Goal: Information Seeking & Learning: Learn about a topic

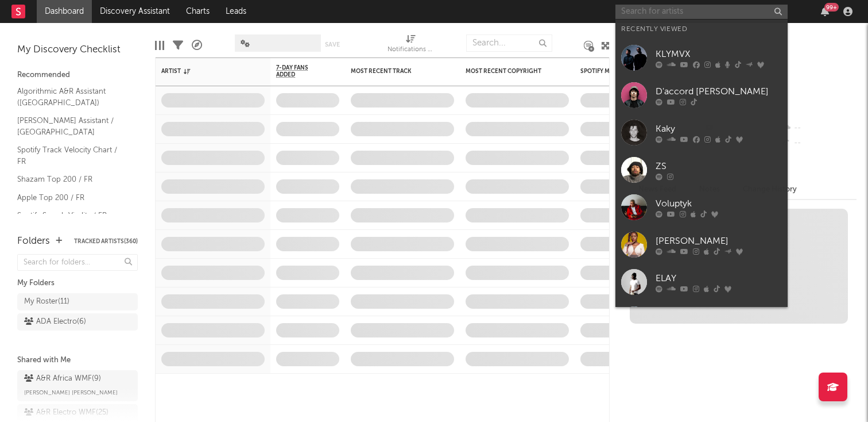
click at [692, 14] on input "text" at bounding box center [702, 12] width 172 height 14
type input "u"
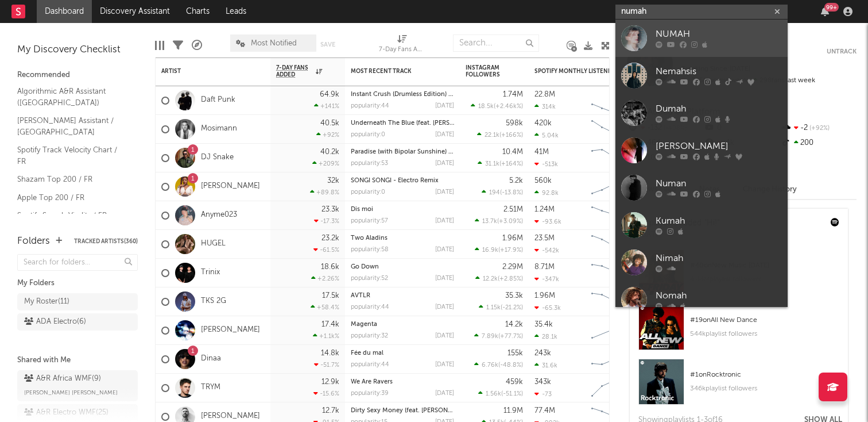
type input "numah"
click at [712, 40] on div "NUMAH" at bounding box center [719, 35] width 126 height 14
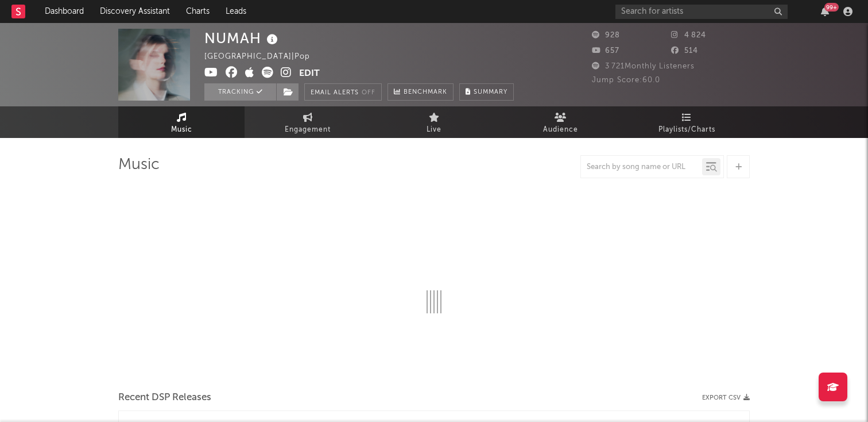
select select "1w"
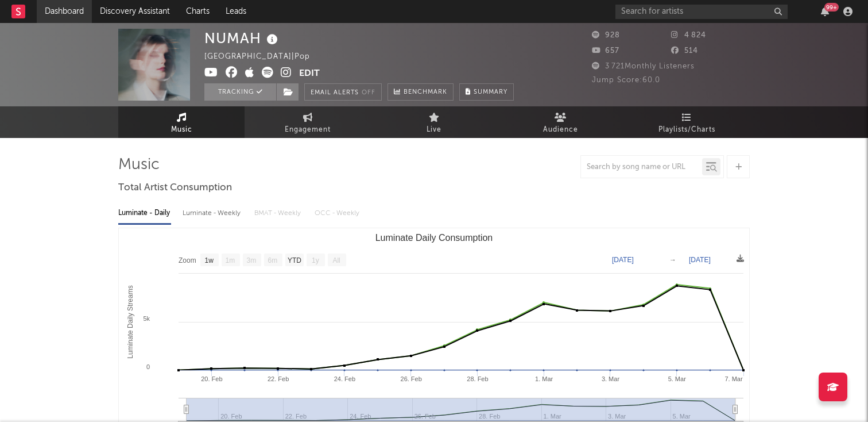
click at [74, 17] on link "Dashboard" at bounding box center [64, 11] width 55 height 23
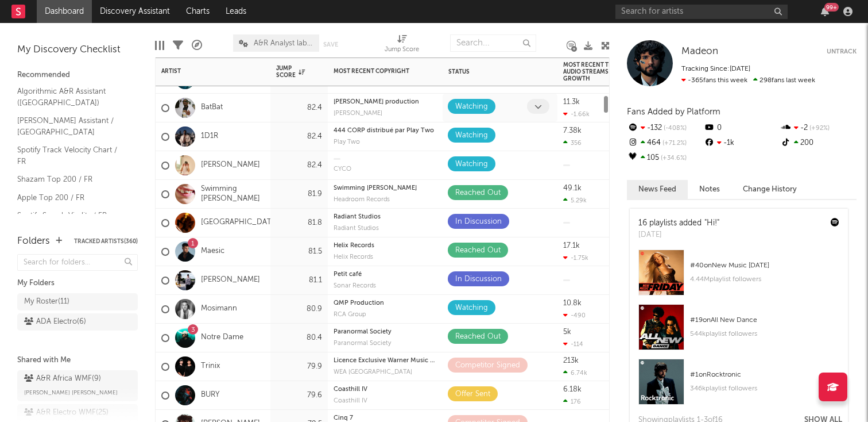
click at [533, 110] on span at bounding box center [538, 106] width 22 height 15
click at [540, 108] on icon at bounding box center [538, 106] width 7 height 7
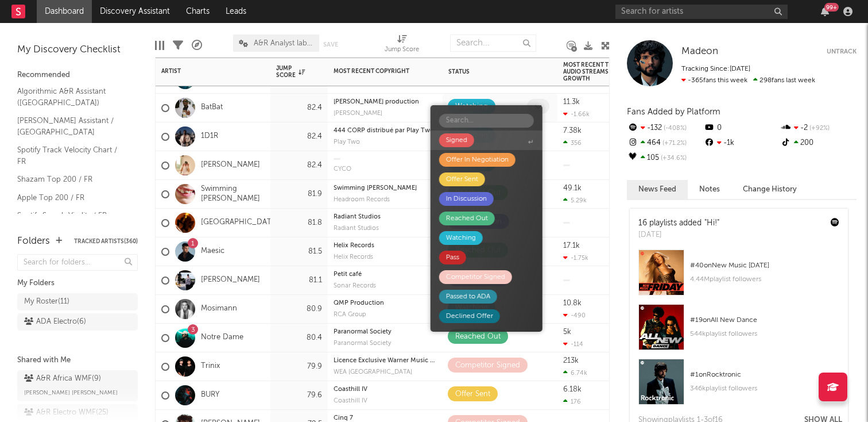
click at [550, 108] on div at bounding box center [539, 108] width 25 height 18
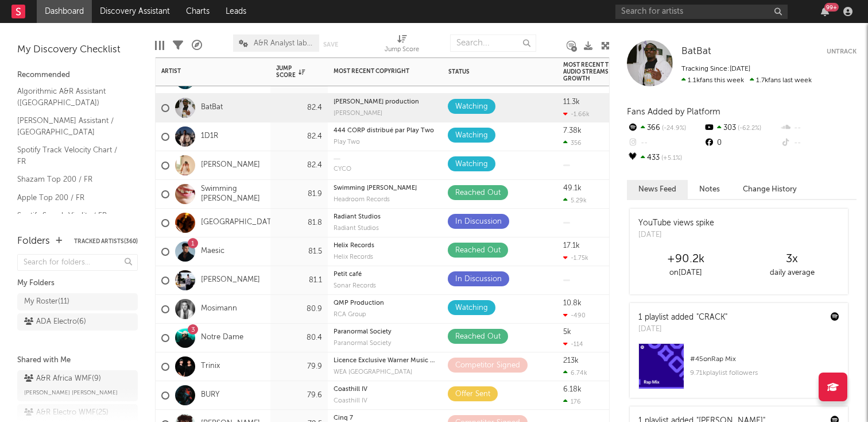
click at [440, 148] on div "444 CORP distribué par Play Two Play Two" at bounding box center [385, 136] width 115 height 29
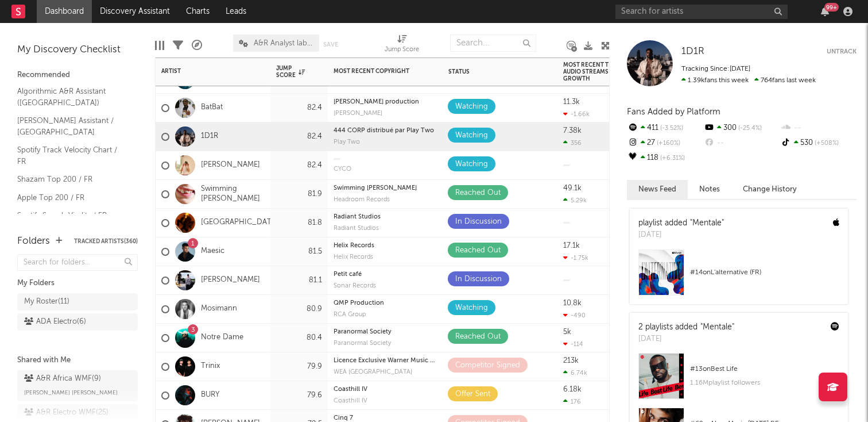
click at [422, 122] on div "444 CORP distribué par Play Two Play Two" at bounding box center [385, 136] width 103 height 28
click at [414, 119] on div "[PERSON_NAME] production [PERSON_NAME]" at bounding box center [385, 108] width 103 height 28
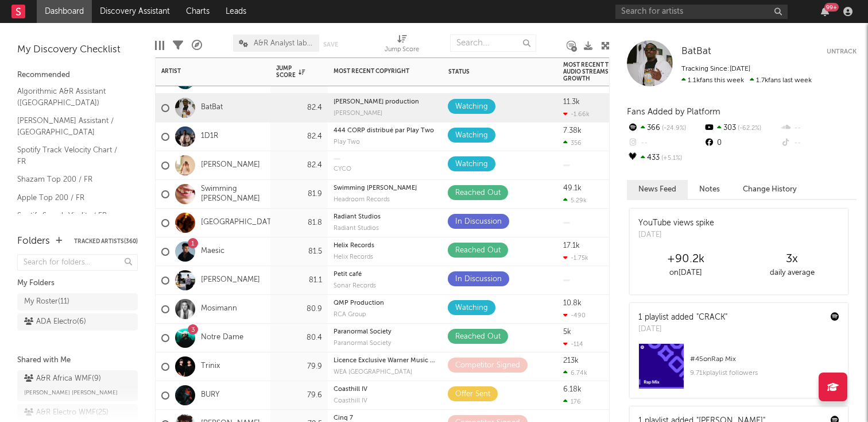
click at [403, 141] on div "Play Two" at bounding box center [385, 142] width 103 height 6
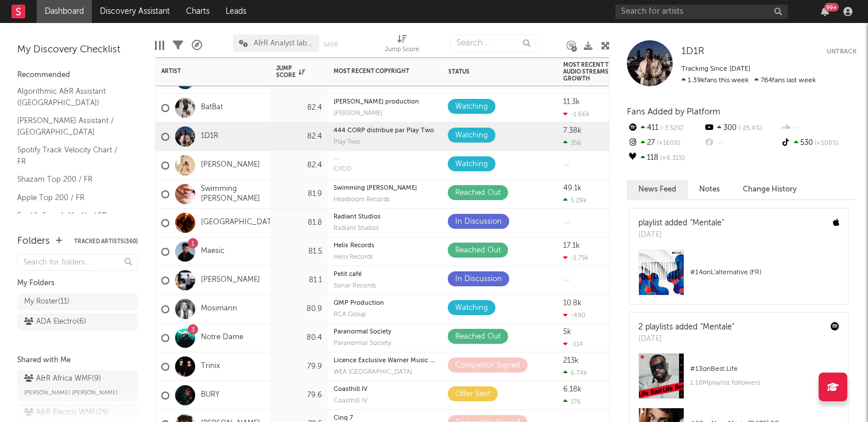
click at [416, 117] on div "[PERSON_NAME] production [PERSON_NAME]" at bounding box center [385, 108] width 103 height 28
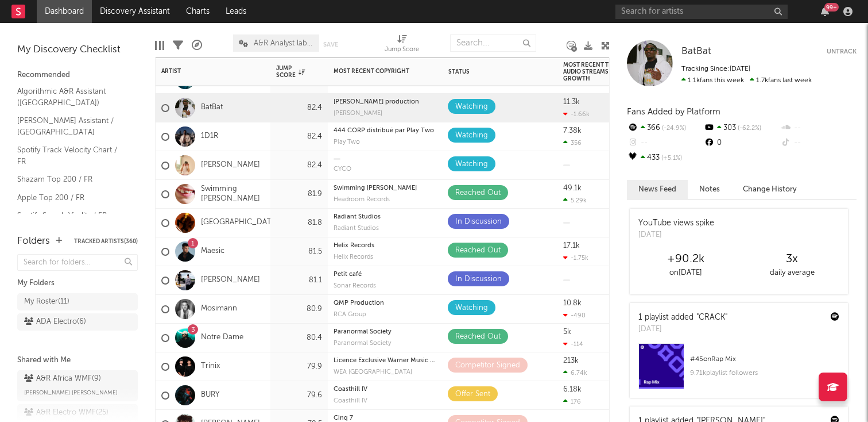
click at [407, 152] on div "CYCO" at bounding box center [385, 165] width 103 height 28
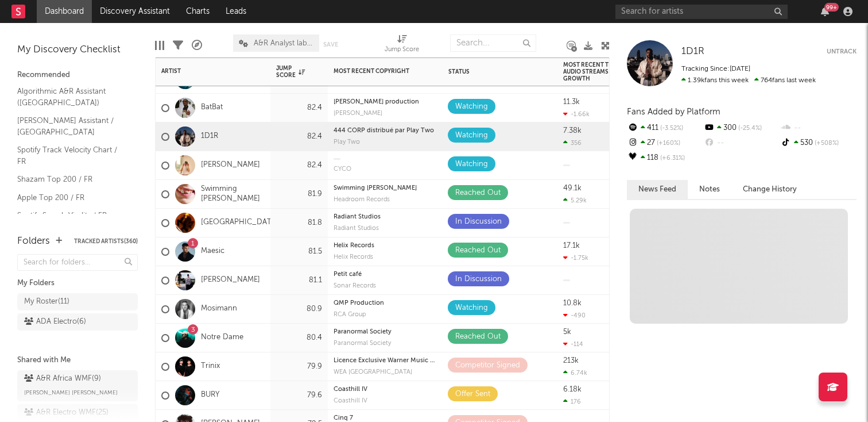
click at [419, 137] on div "444 CORP distribué par Play Two Play Two" at bounding box center [385, 136] width 103 height 28
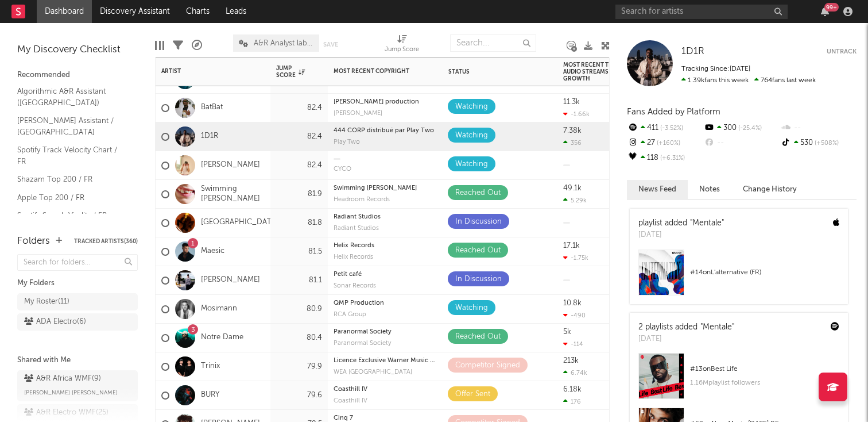
click at [422, 118] on div "[PERSON_NAME] production [PERSON_NAME]" at bounding box center [385, 108] width 103 height 28
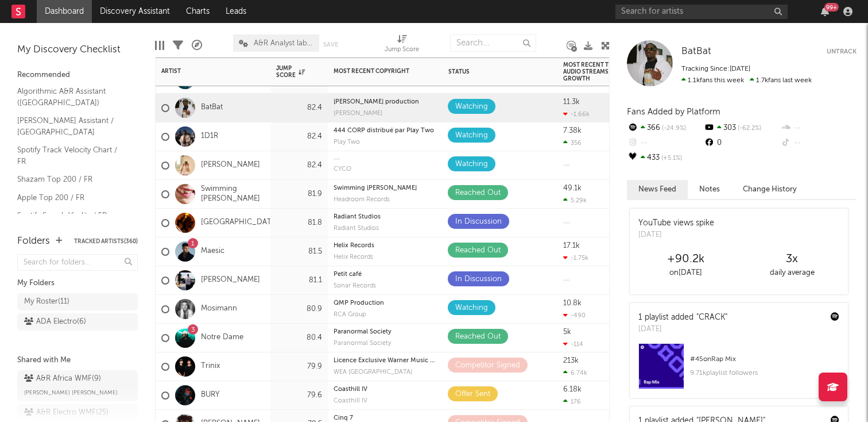
click at [420, 155] on div "CYCO" at bounding box center [385, 165] width 103 height 28
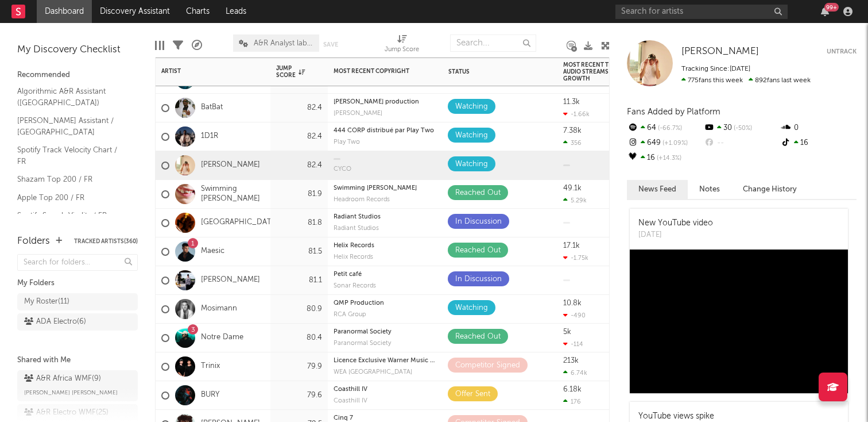
click at [409, 155] on div "CYCO" at bounding box center [385, 165] width 103 height 28
click at [405, 138] on div "444 CORP distribué par Play Two Play Two" at bounding box center [385, 136] width 103 height 28
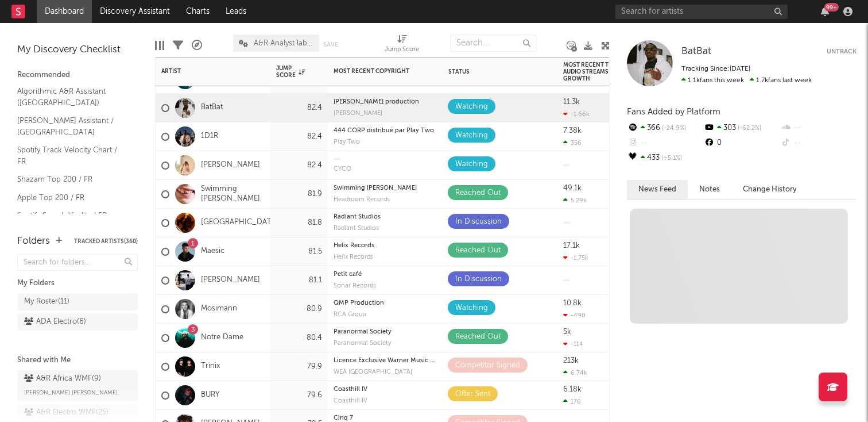
click at [406, 109] on div "[PERSON_NAME] production [PERSON_NAME]" at bounding box center [385, 108] width 103 height 28
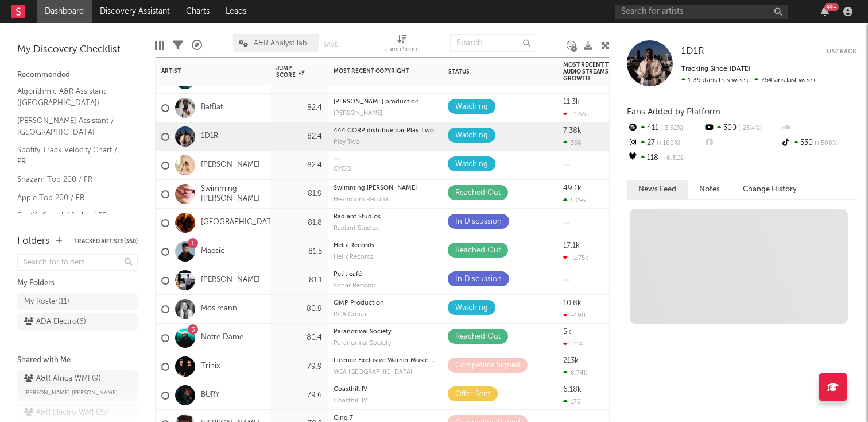
click at [389, 144] on div "Play Two" at bounding box center [385, 142] width 103 height 6
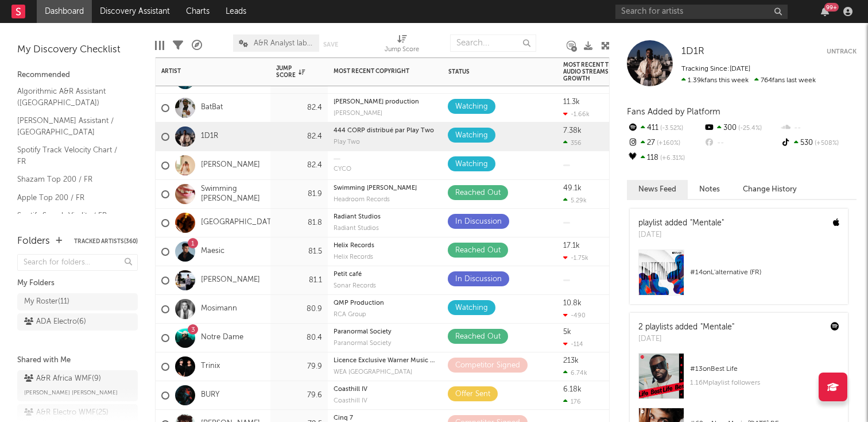
click at [389, 163] on div "CYCO" at bounding box center [385, 165] width 103 height 28
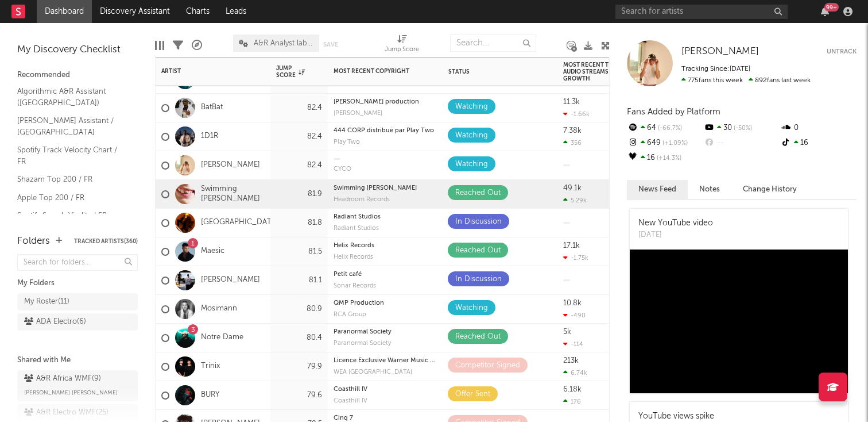
click at [370, 204] on div "Swimming [PERSON_NAME] Headroom Records" at bounding box center [385, 194] width 103 height 28
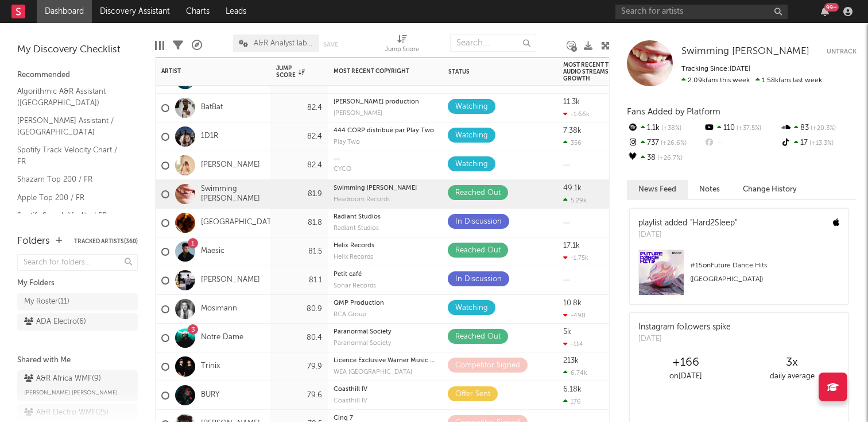
click at [389, 218] on div "Radiant Studios" at bounding box center [385, 217] width 103 height 6
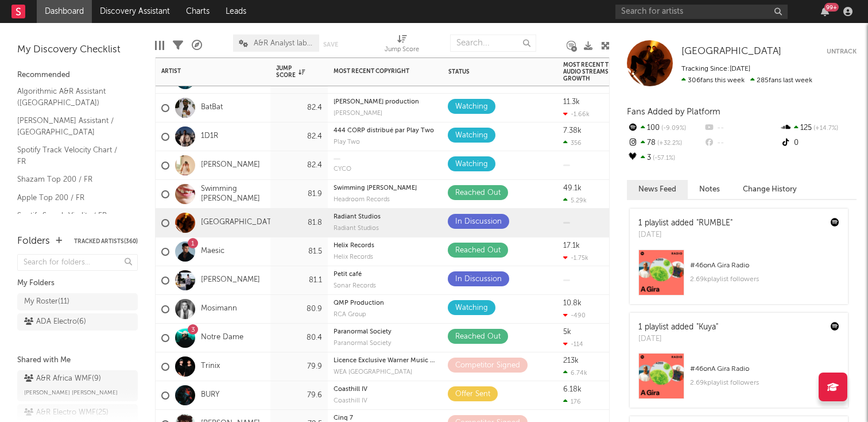
click at [392, 227] on div "Radiant Studios" at bounding box center [385, 228] width 103 height 6
click at [392, 241] on div "Helix Records Helix Records" at bounding box center [385, 251] width 103 height 28
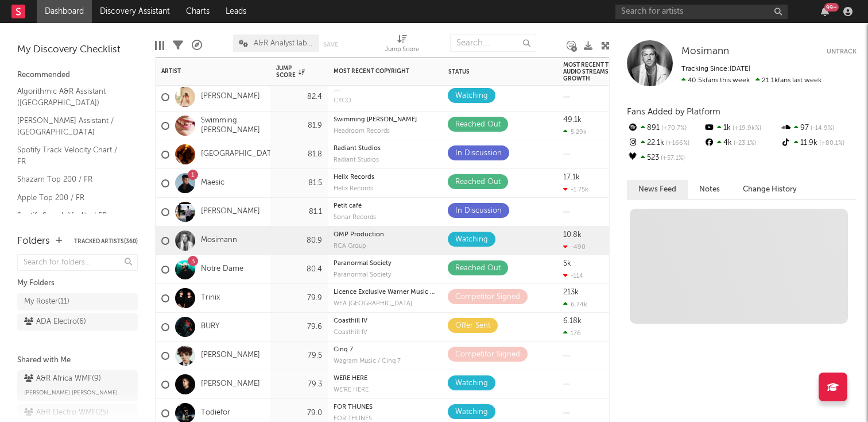
click at [400, 244] on div "RCA Group" at bounding box center [385, 246] width 103 height 6
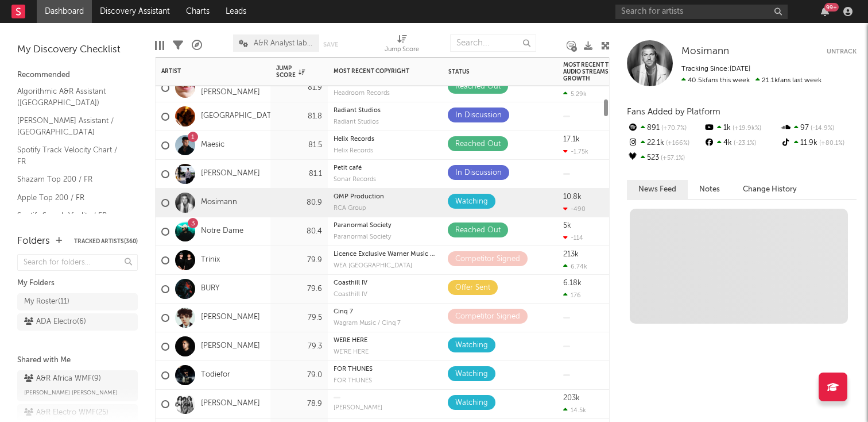
click at [400, 246] on div "Licence Exclusive Warner Music France WEA [GEOGRAPHIC_DATA]" at bounding box center [385, 260] width 103 height 28
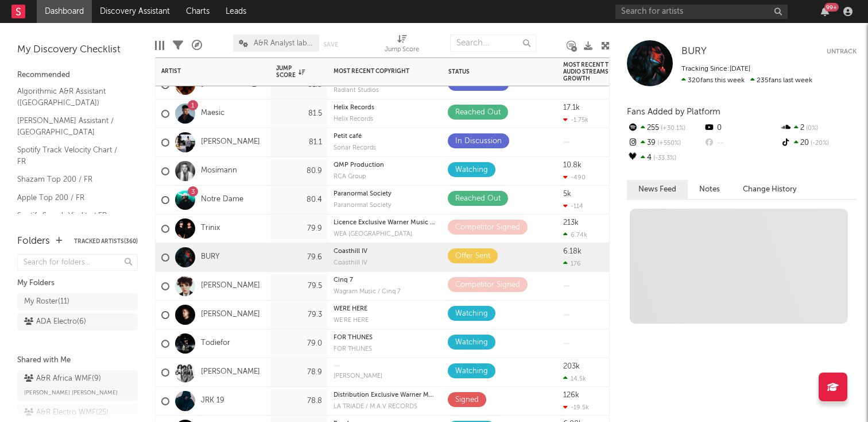
click at [400, 244] on div "Coasthill IV Coasthill IV" at bounding box center [385, 257] width 103 height 28
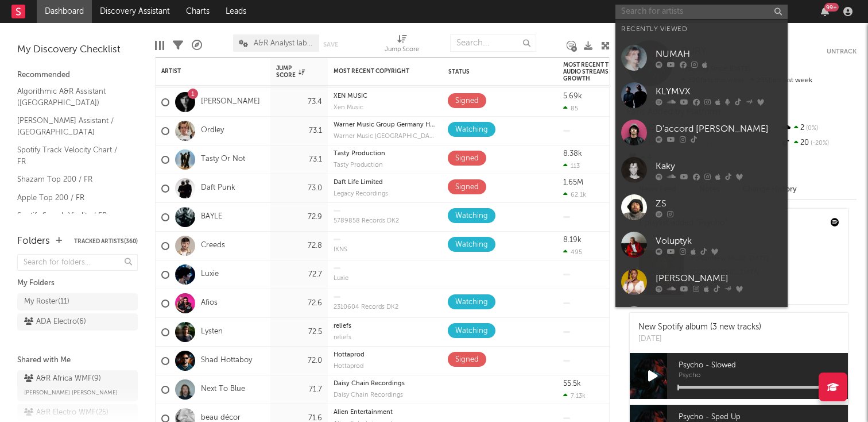
click at [677, 13] on input "text" at bounding box center [702, 12] width 172 height 14
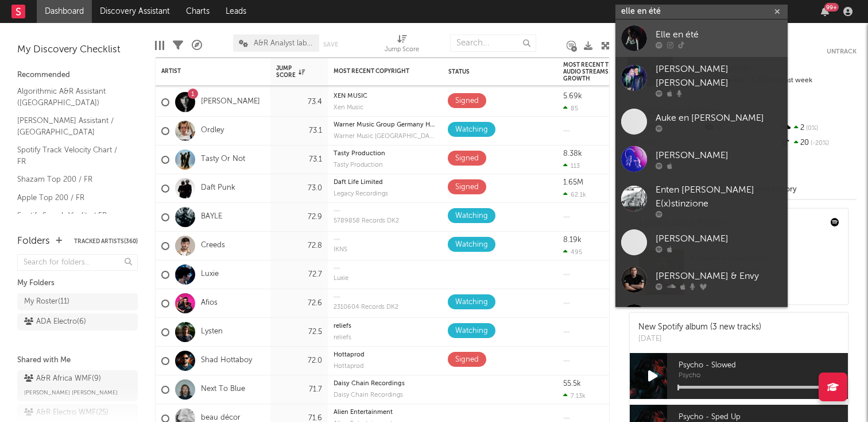
type input "elle en été"
click at [697, 34] on div "Elle en été" at bounding box center [719, 35] width 126 height 14
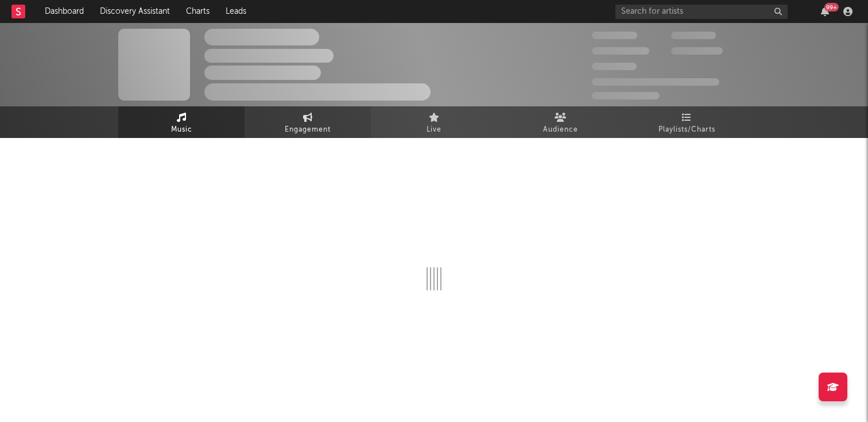
select select "6m"
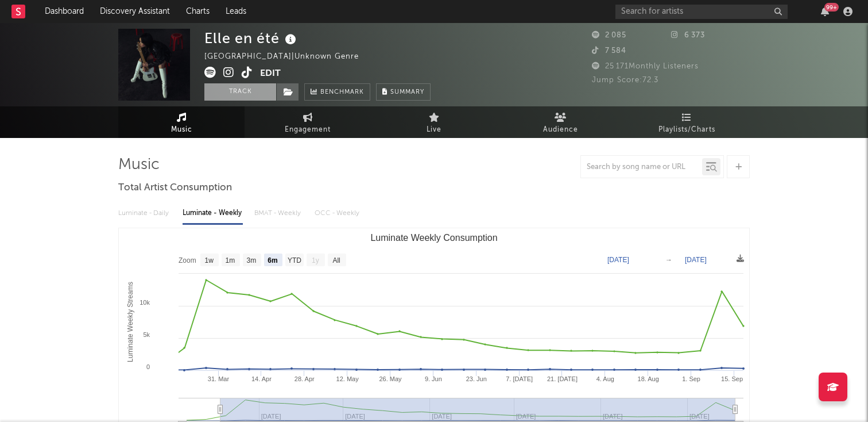
click at [238, 94] on button "Track" at bounding box center [240, 91] width 72 height 17
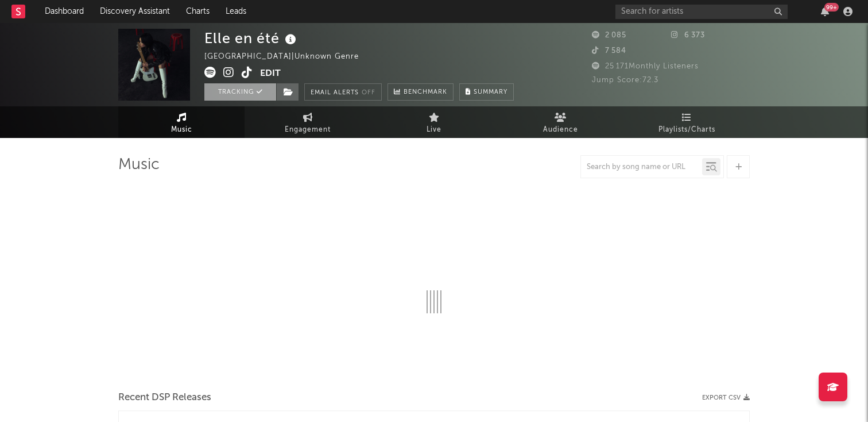
select select "6m"
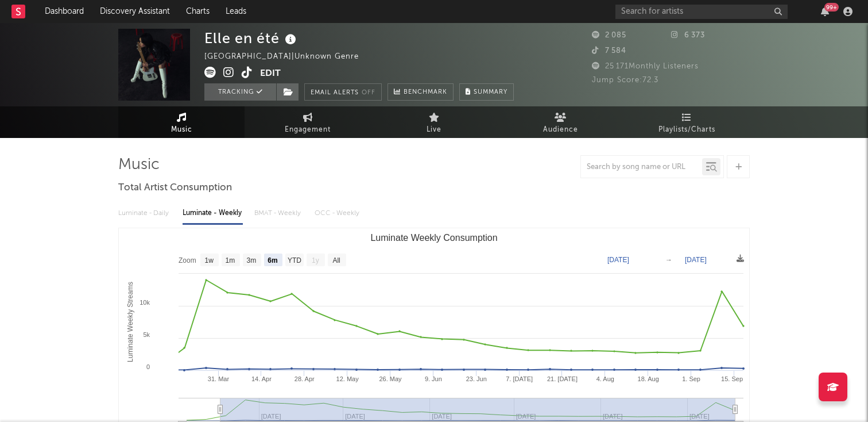
click at [268, 72] on button "Edit" at bounding box center [270, 74] width 21 height 14
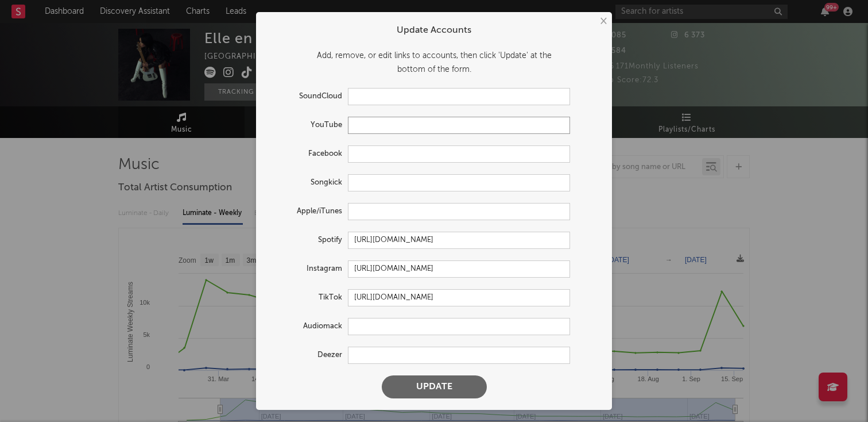
click at [383, 125] on input "text" at bounding box center [459, 125] width 222 height 17
paste input "[URL][DOMAIN_NAME]"
type input "[URL][DOMAIN_NAME]"
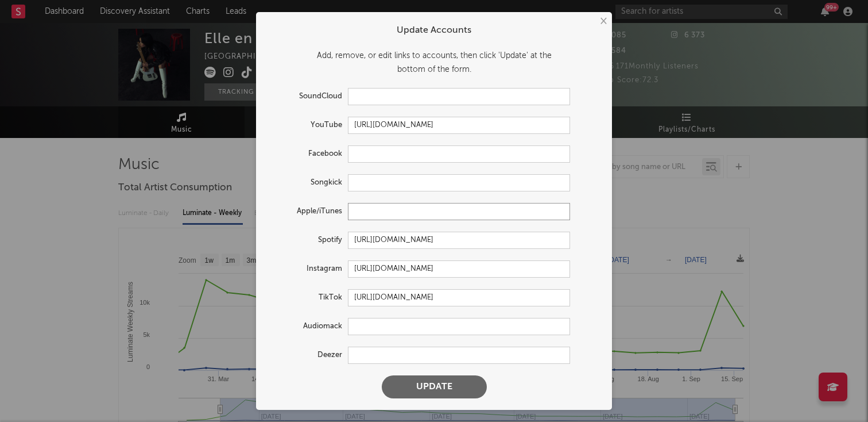
click at [398, 214] on input "text" at bounding box center [459, 211] width 222 height 17
paste input "[URL][DOMAIN_NAME]"
type input "[URL][DOMAIN_NAME]"
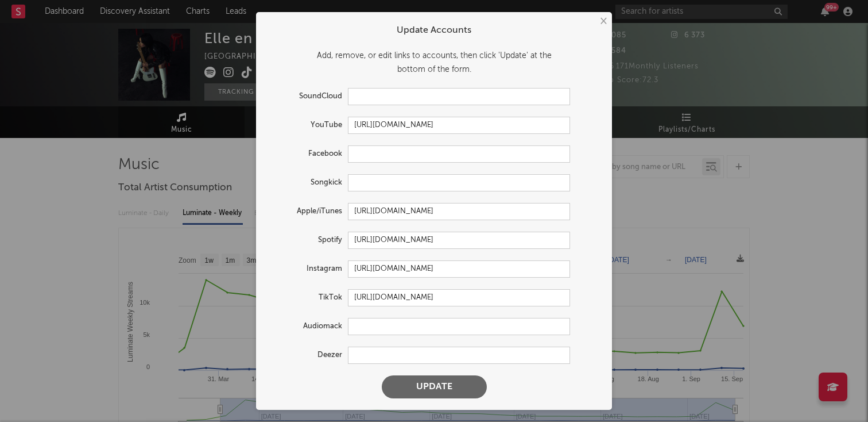
click at [364, 366] on form "Update Accounts Add, remove, or edit links to accounts, then click 'Update' at …" at bounding box center [434, 211] width 345 height 386
click at [364, 354] on input "text" at bounding box center [459, 354] width 222 height 17
paste input "[URL][DOMAIN_NAME]"
type input "[URL][DOMAIN_NAME]"
click at [443, 388] on button "Update" at bounding box center [434, 386] width 105 height 23
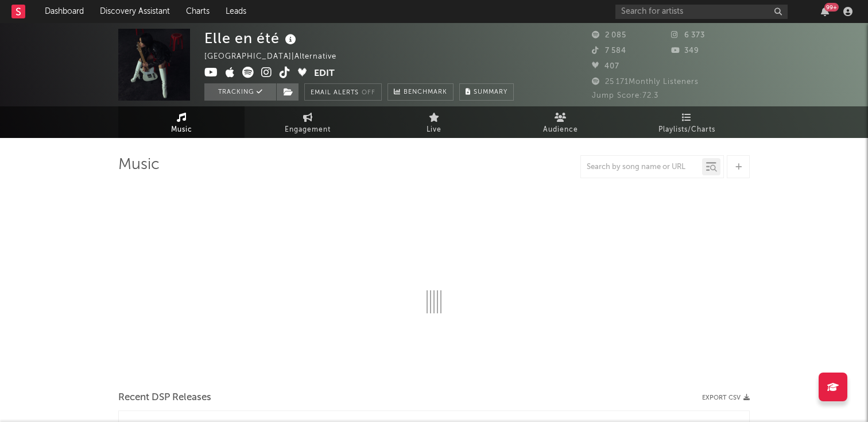
select select "6m"
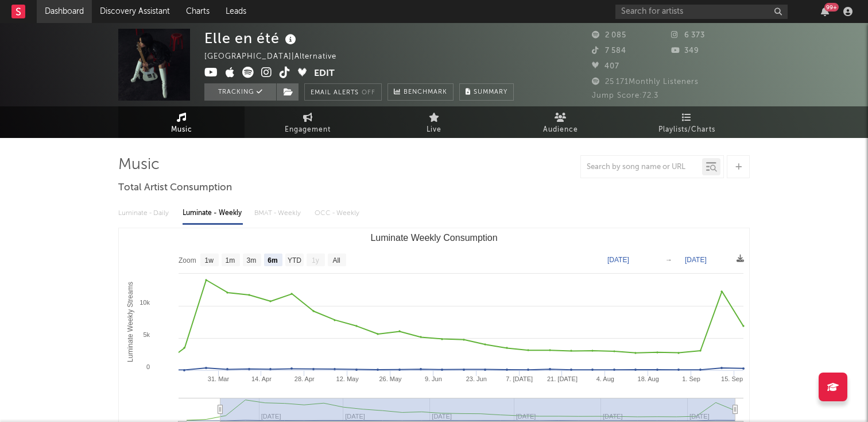
click at [82, 15] on link "Dashboard" at bounding box center [64, 11] width 55 height 23
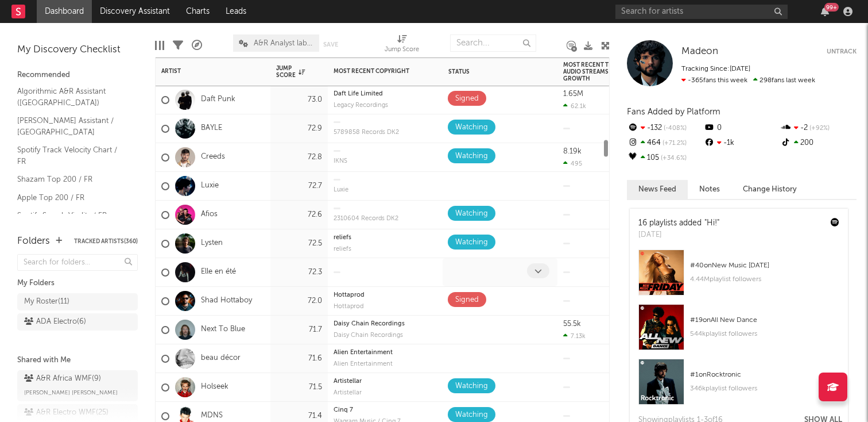
click at [536, 273] on icon at bounding box center [538, 270] width 7 height 7
click at [370, 319] on div "Daisy Chain Recordings Daisy Chain Recordings" at bounding box center [385, 329] width 103 height 28
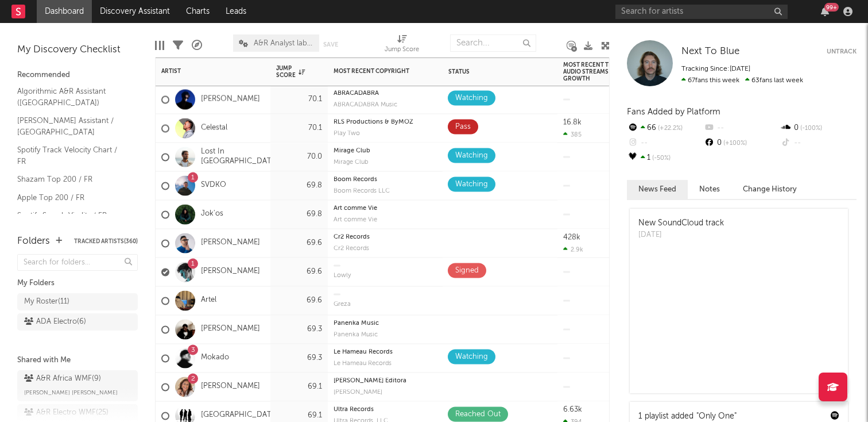
click at [171, 269] on div "1" at bounding box center [185, 271] width 32 height 20
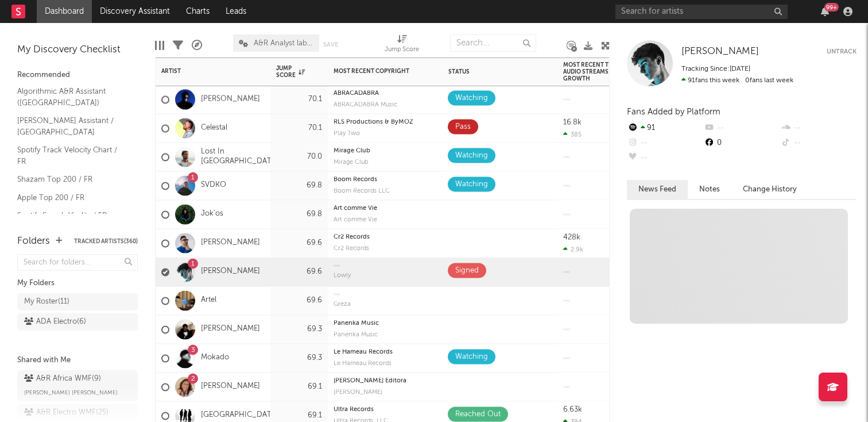
click at [167, 269] on div at bounding box center [165, 272] width 8 height 8
click at [161, 269] on input "checkbox" at bounding box center [161, 272] width 0 height 10
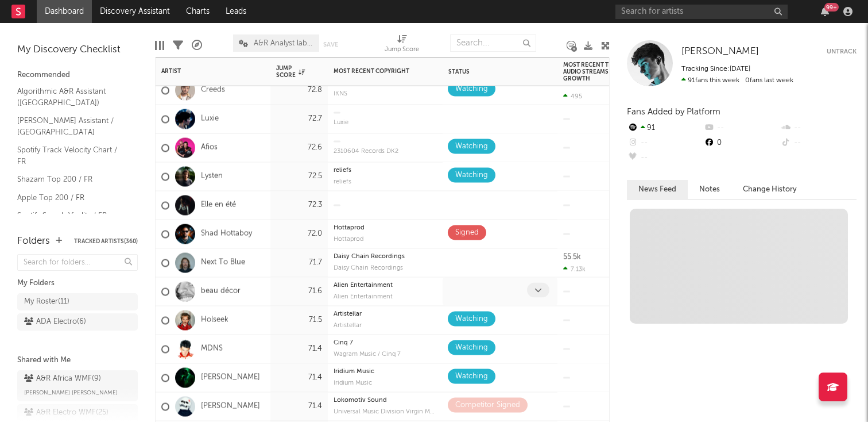
click at [528, 286] on span at bounding box center [538, 289] width 22 height 15
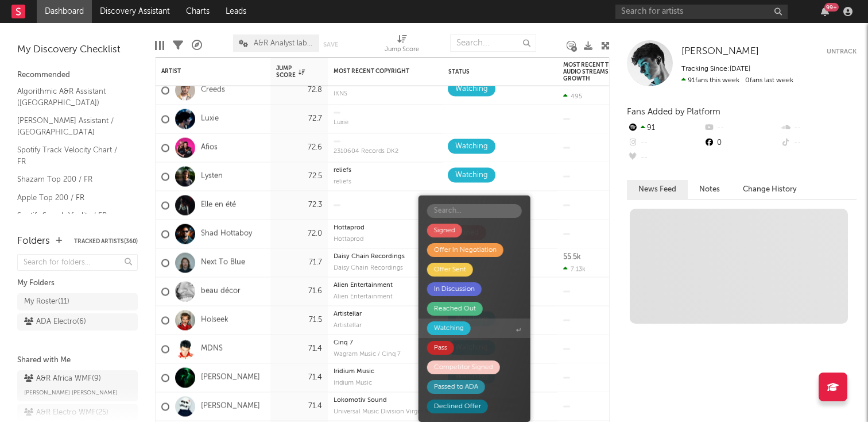
click at [466, 330] on div "Watching" at bounding box center [449, 328] width 44 height 14
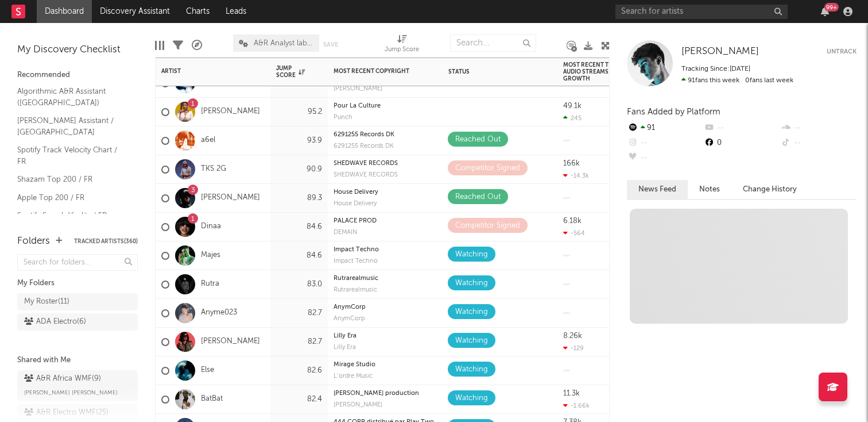
click at [359, 285] on div "Rutrarealmusic Rutrarealmusic" at bounding box center [385, 284] width 103 height 28
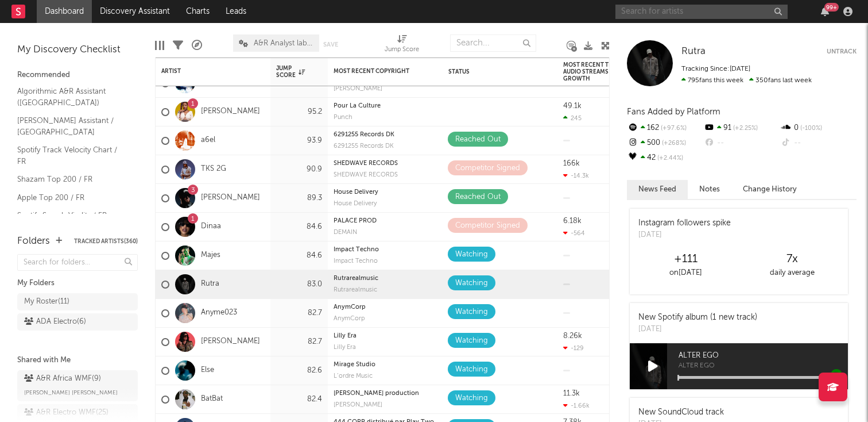
click at [675, 13] on input "text" at bounding box center [702, 12] width 172 height 14
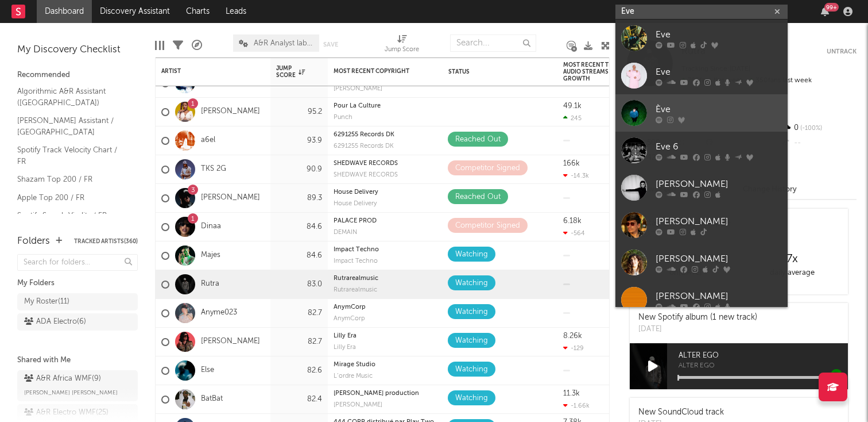
type input "Eve"
click at [670, 99] on link "Ève" at bounding box center [702, 112] width 172 height 37
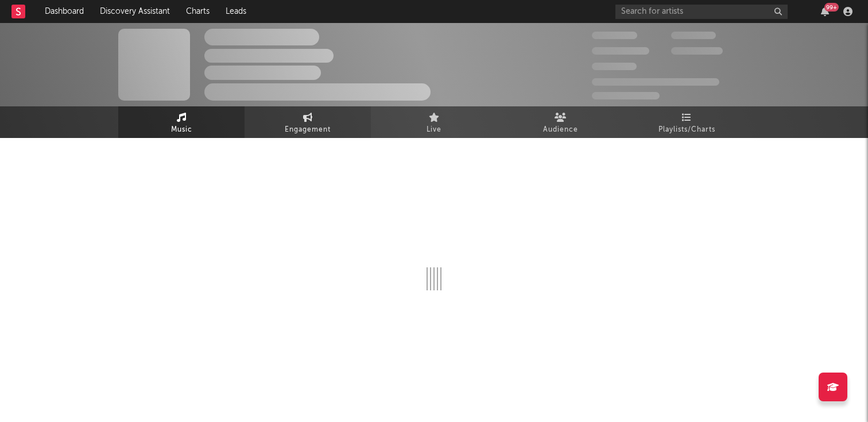
select select "6m"
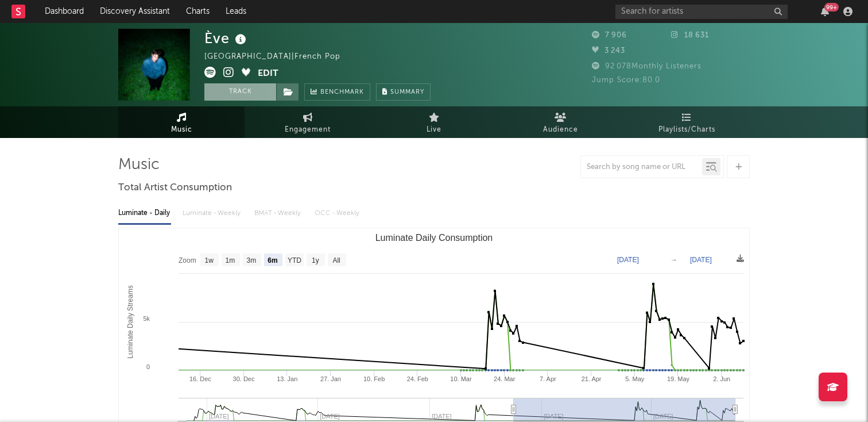
click at [242, 95] on button "Track" at bounding box center [240, 91] width 72 height 17
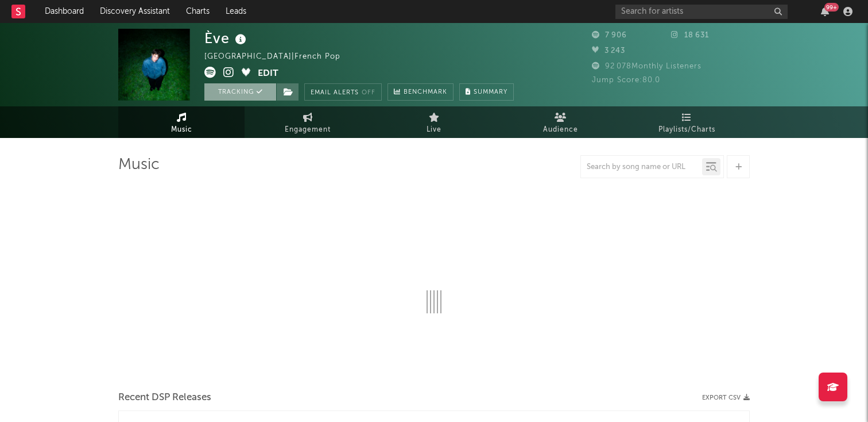
select select "6m"
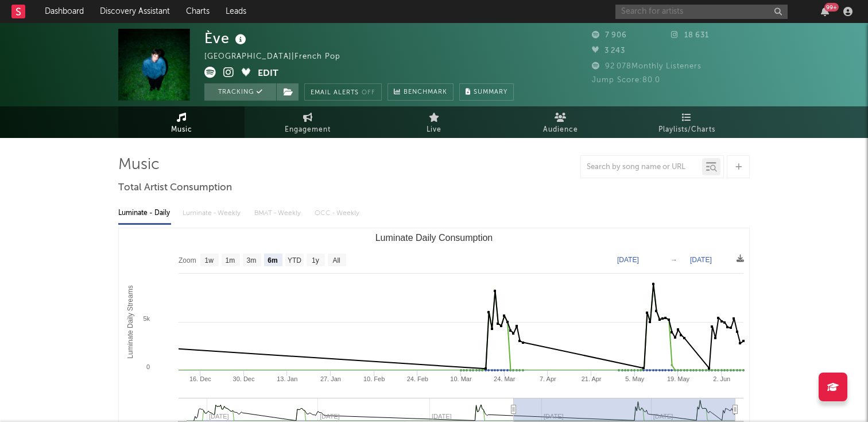
click at [666, 11] on input "text" at bounding box center [702, 12] width 172 height 14
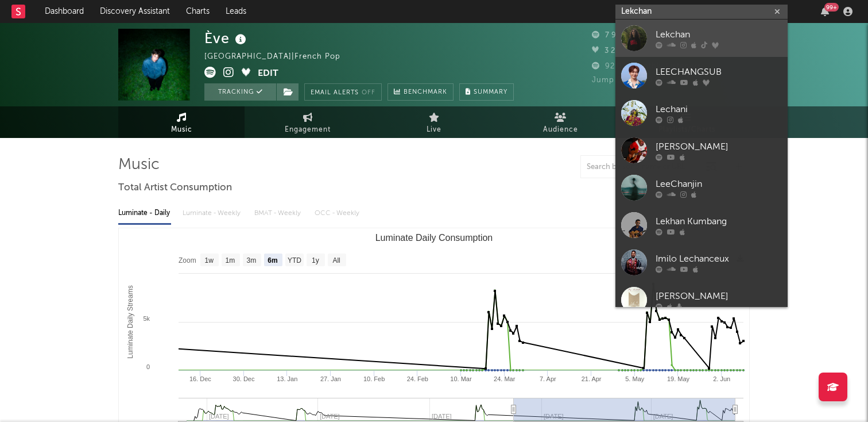
type input "Lekchan"
click at [671, 29] on div "Lekchan" at bounding box center [719, 35] width 126 height 14
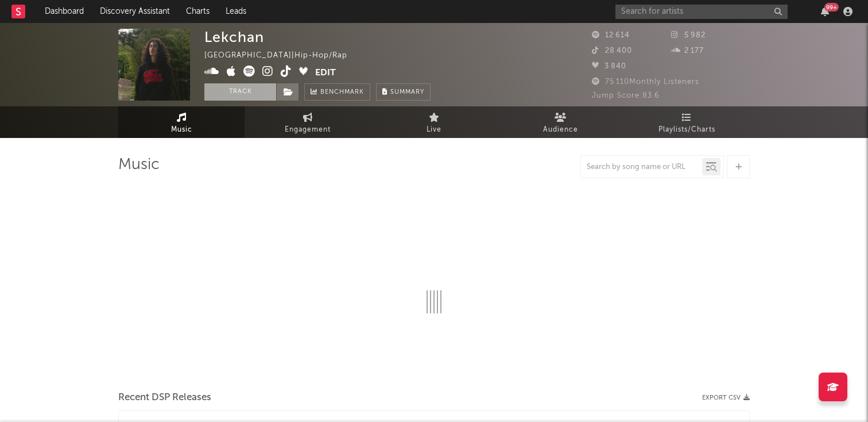
click at [249, 98] on button "Track" at bounding box center [240, 91] width 72 height 17
select select "6m"
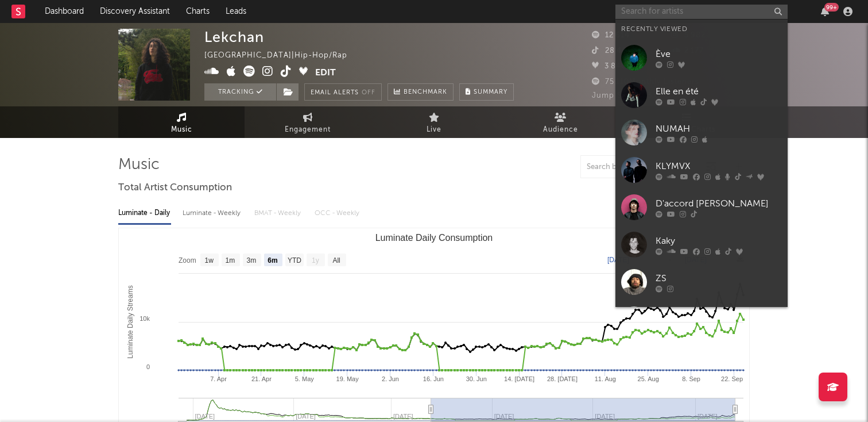
click at [642, 11] on input "text" at bounding box center [702, 12] width 172 height 14
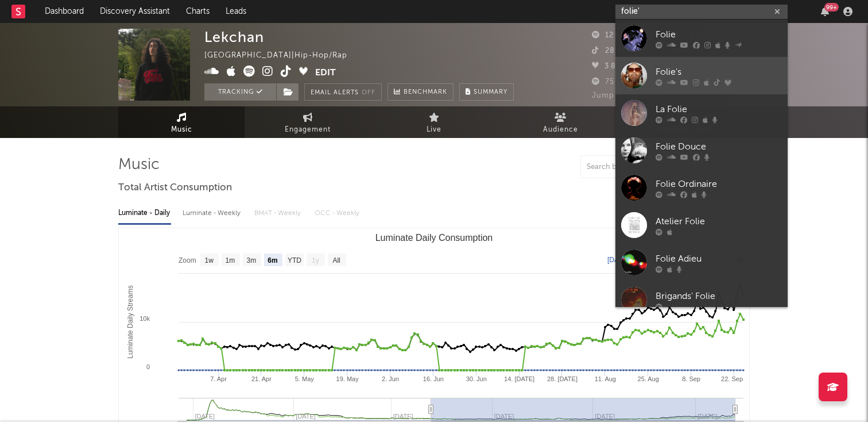
type input "folie'"
click at [668, 74] on div "Folie's" at bounding box center [719, 72] width 126 height 14
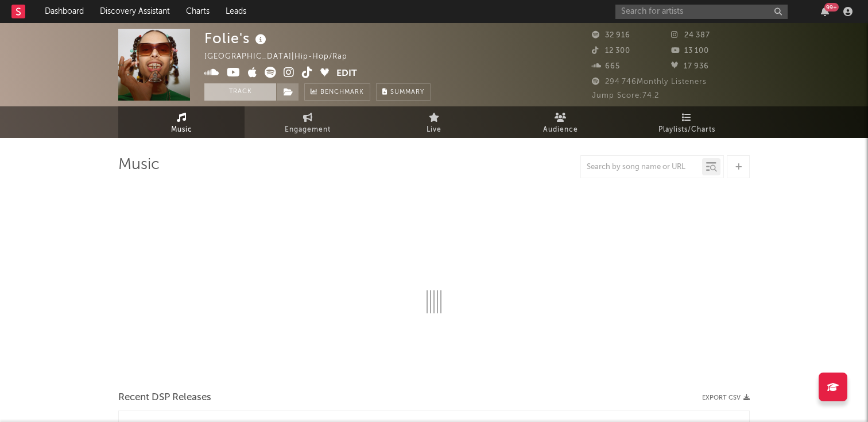
click at [236, 96] on button "Track" at bounding box center [240, 91] width 72 height 17
select select "6m"
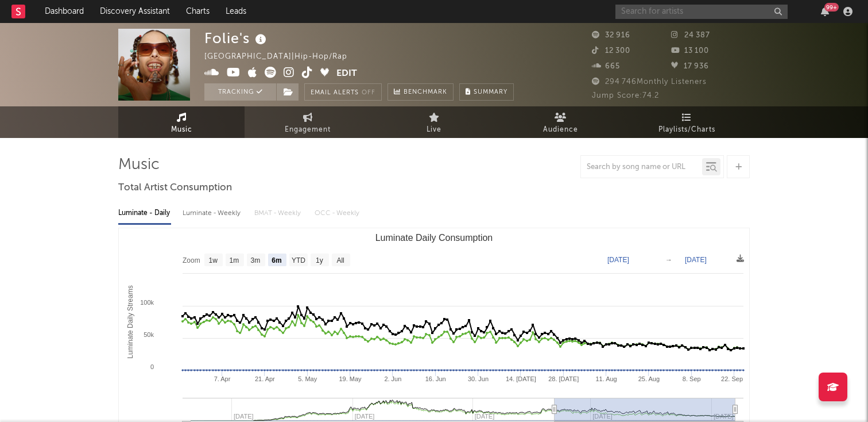
click at [625, 12] on input "text" at bounding box center [702, 12] width 172 height 14
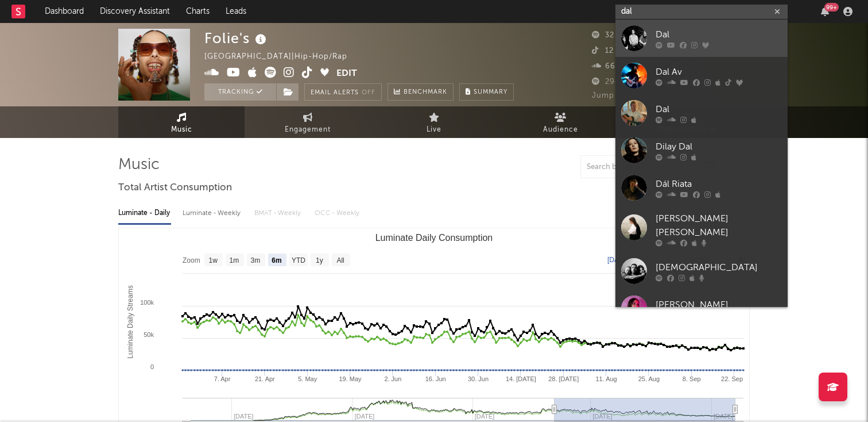
type input "dal"
click at [649, 42] on link "Dal" at bounding box center [702, 38] width 172 height 37
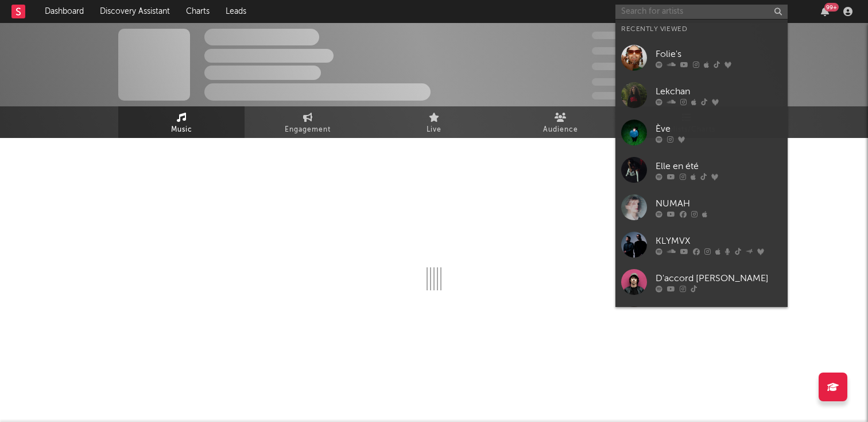
click at [640, 10] on input "text" at bounding box center [702, 12] width 172 height 14
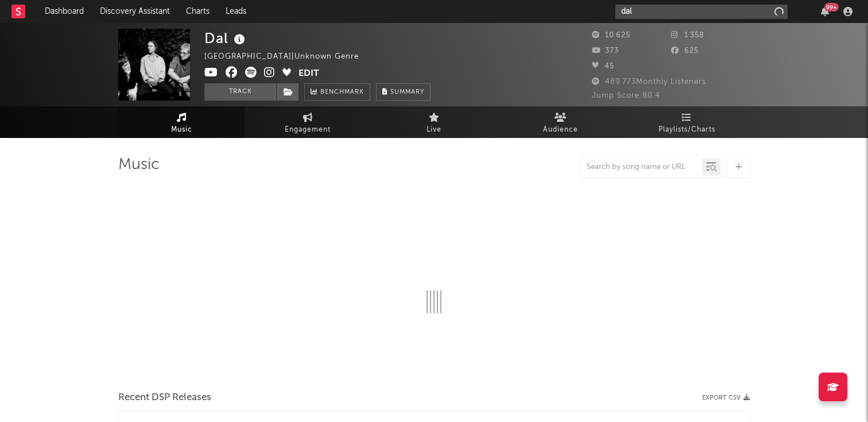
type input "dali"
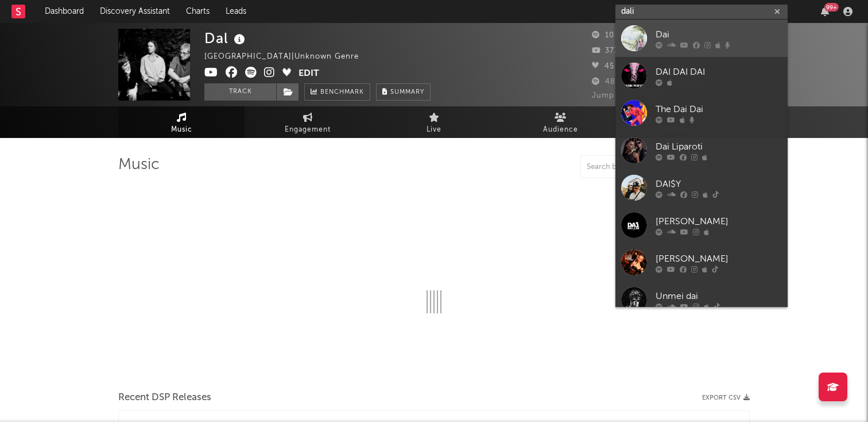
select select "6m"
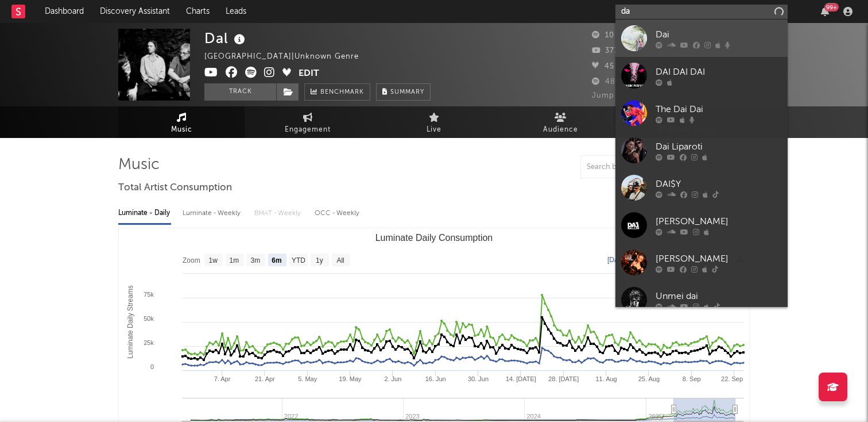
type input "d"
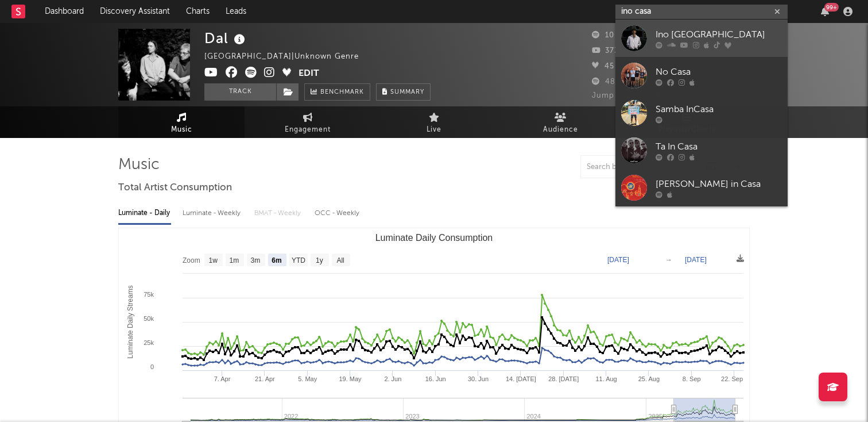
type input "ino casa"
click at [682, 47] on icon at bounding box center [685, 44] width 8 height 7
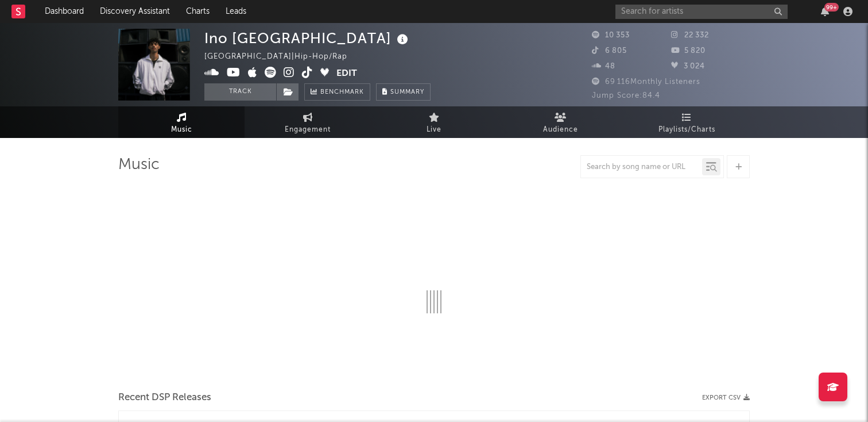
click at [237, 104] on div "Ino Casablanca [GEOGRAPHIC_DATA] | Hip-Hop/Rap Edit Track Benchmark Summary 10 …" at bounding box center [434, 64] width 868 height 83
select select "6m"
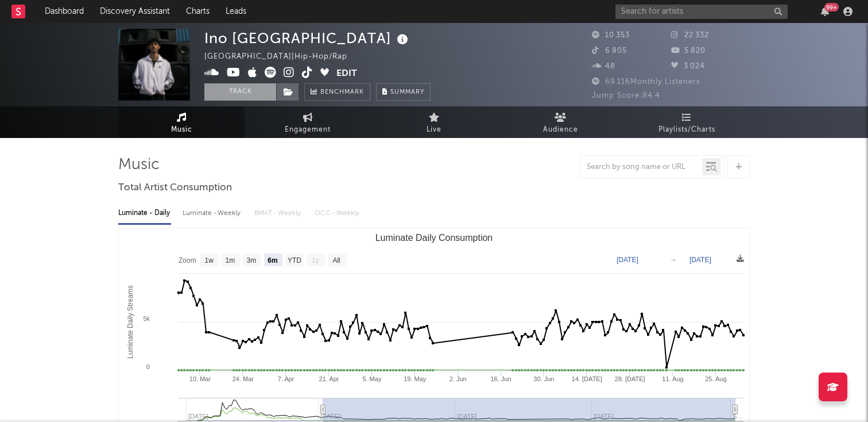
click at [229, 94] on button "Track" at bounding box center [240, 91] width 72 height 17
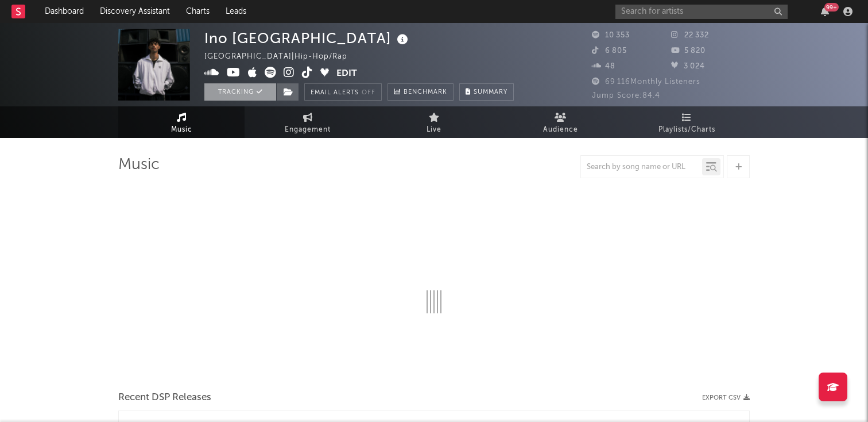
select select "6m"
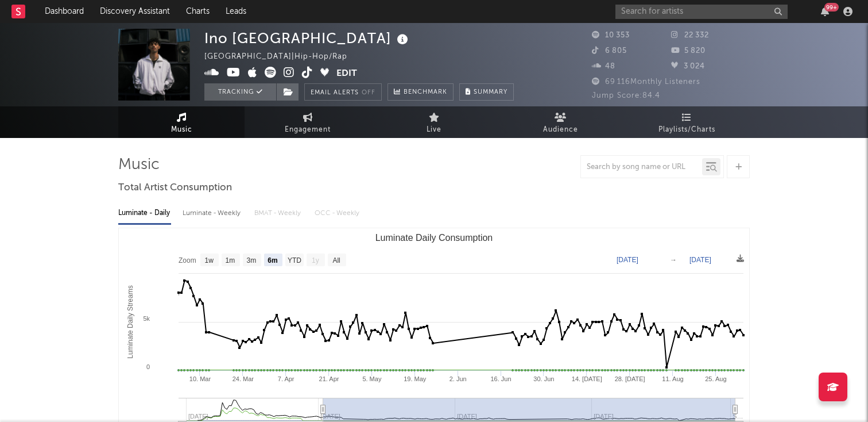
click at [659, 18] on div "99 +" at bounding box center [736, 11] width 241 height 23
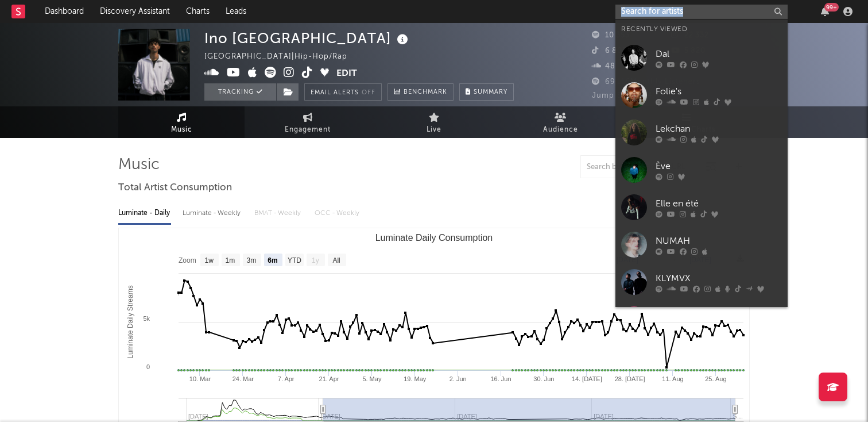
click at [643, 16] on input "text" at bounding box center [702, 12] width 172 height 14
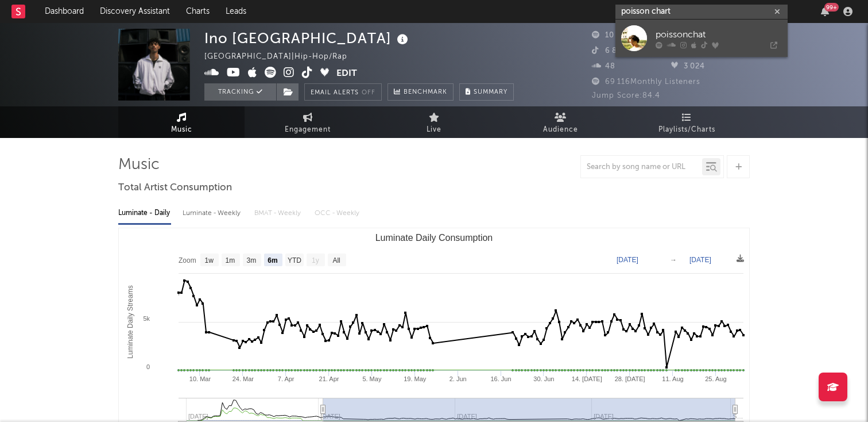
type input "poisson chart"
click at [671, 44] on icon at bounding box center [671, 44] width 9 height 7
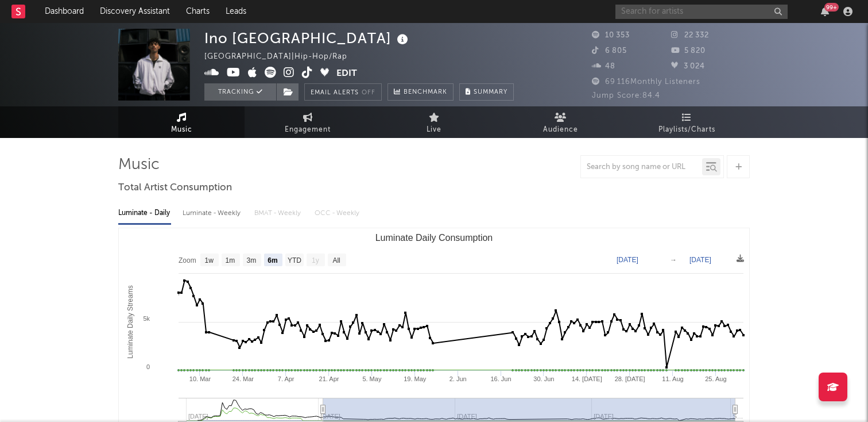
click at [665, 13] on input "text" at bounding box center [702, 12] width 172 height 14
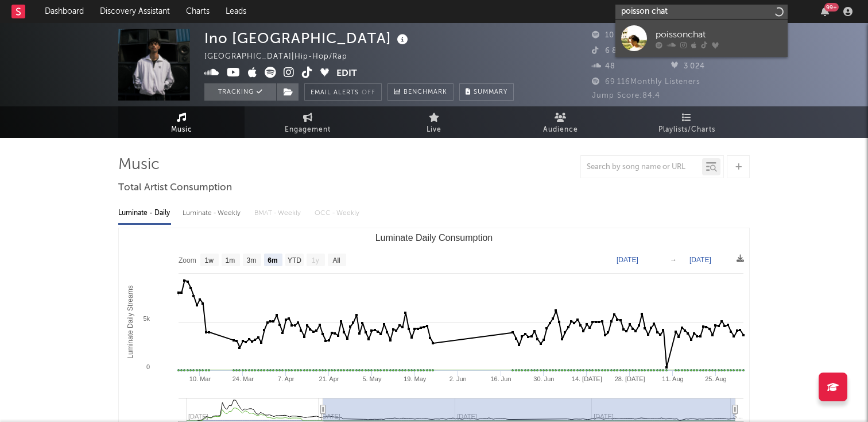
type input "poisson chat"
click at [667, 28] on div "poissonchat" at bounding box center [719, 35] width 126 height 14
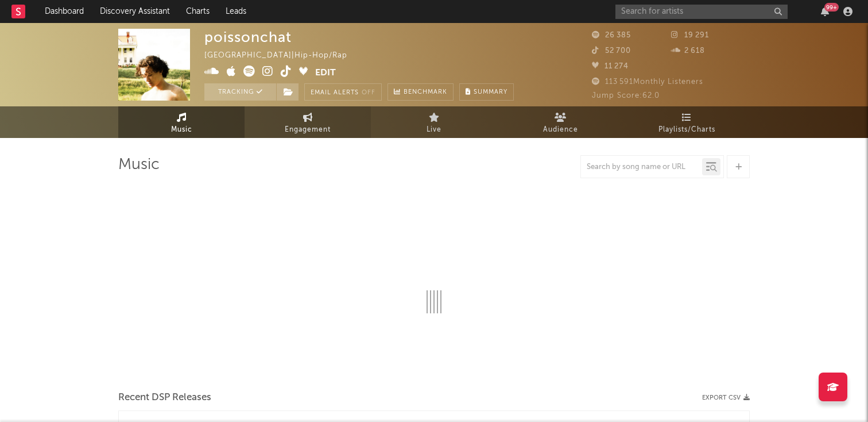
select select "6m"
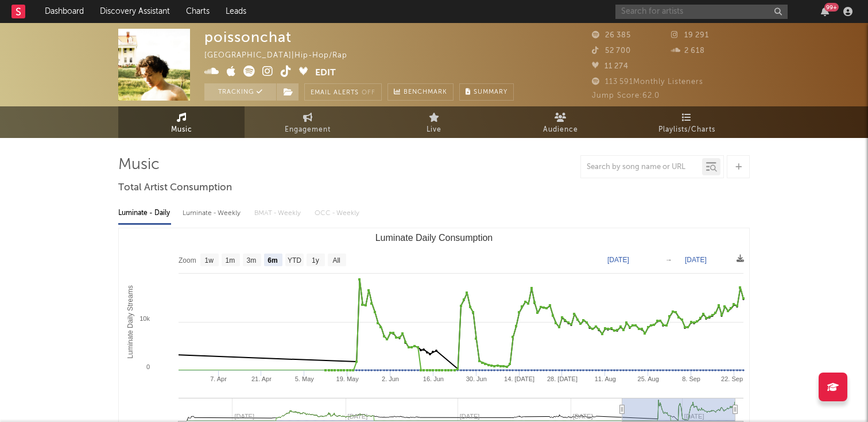
click at [657, 13] on input "text" at bounding box center [702, 12] width 172 height 14
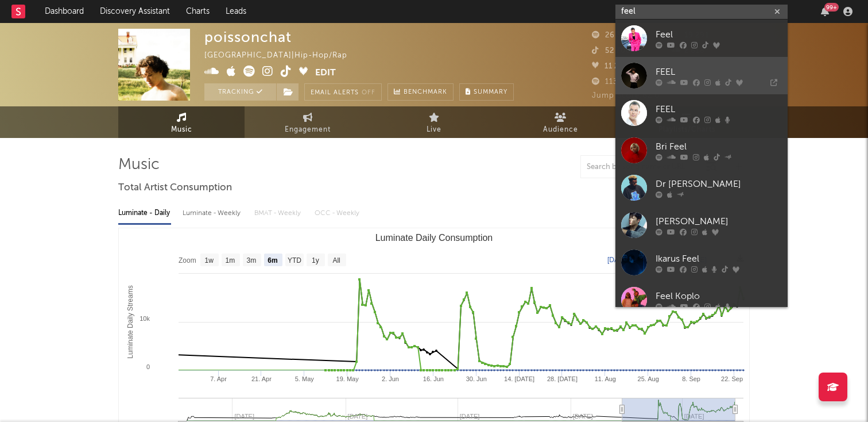
type input "feel"
click at [683, 71] on div "FEEL" at bounding box center [719, 72] width 126 height 14
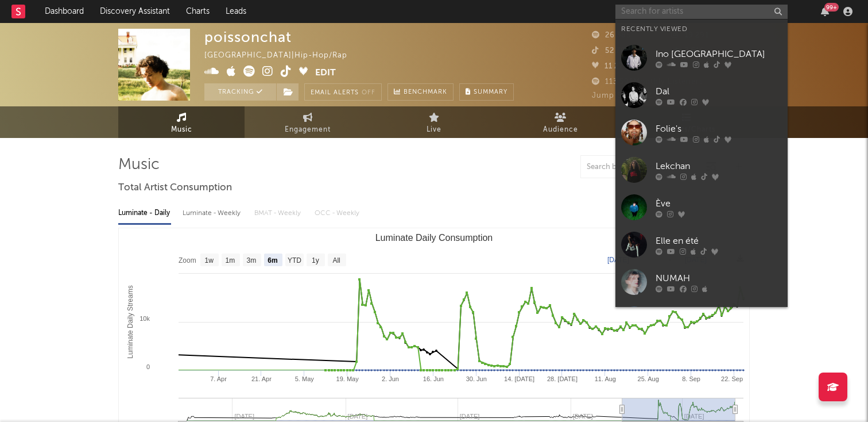
click at [679, 17] on input "text" at bounding box center [702, 12] width 172 height 14
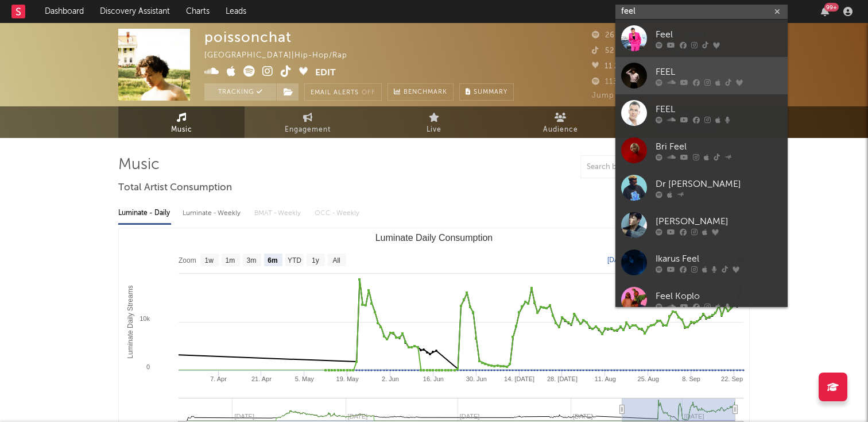
type input "feel"
click at [669, 66] on div "FEEL" at bounding box center [719, 72] width 126 height 14
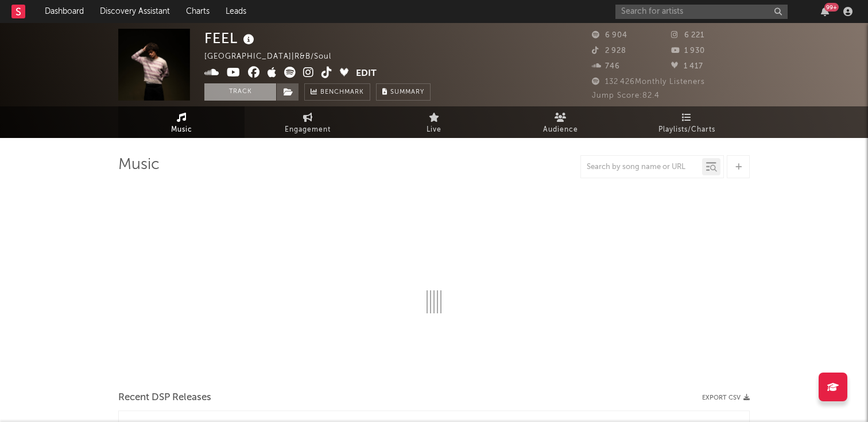
select select "6m"
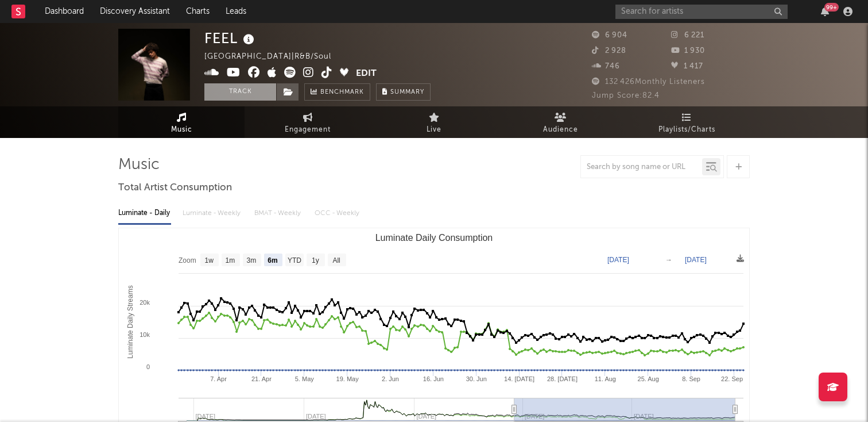
click at [241, 90] on button "Track" at bounding box center [240, 91] width 72 height 17
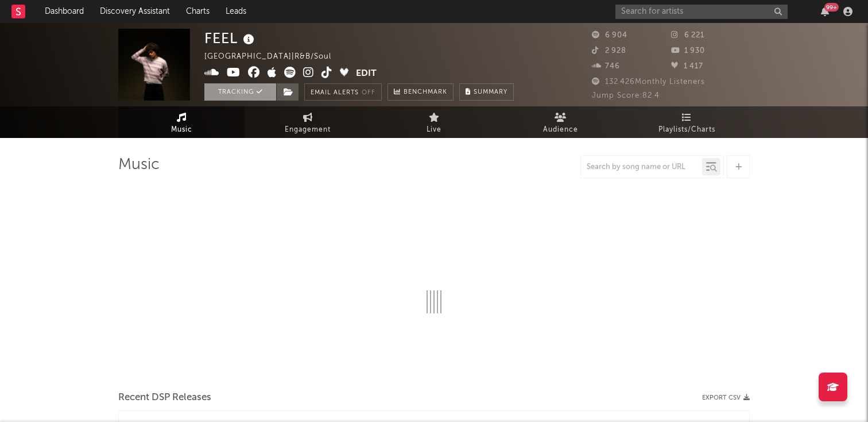
select select "6m"
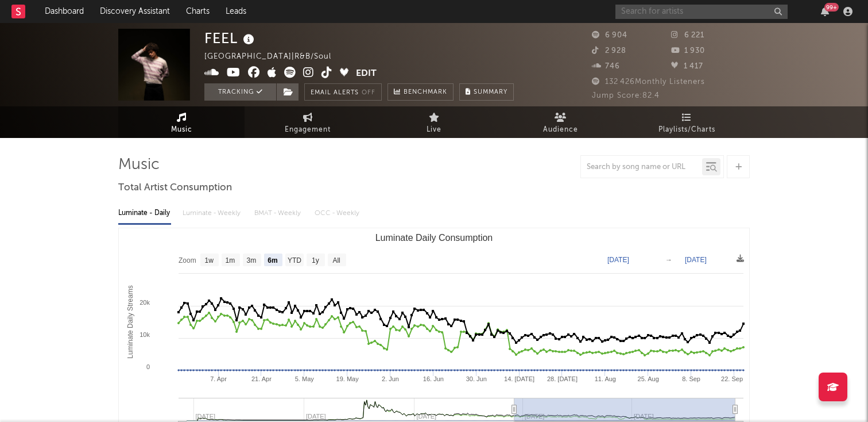
click at [651, 7] on input "text" at bounding box center [702, 12] width 172 height 14
type input "o"
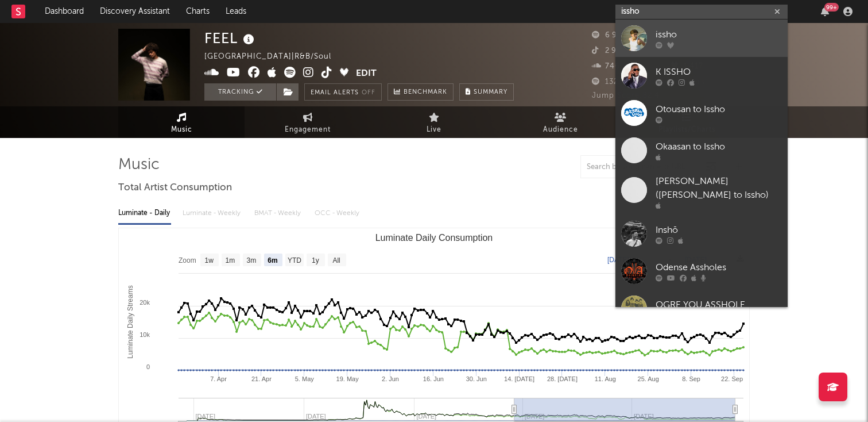
type input "issho"
click at [667, 30] on div "issho" at bounding box center [719, 35] width 126 height 14
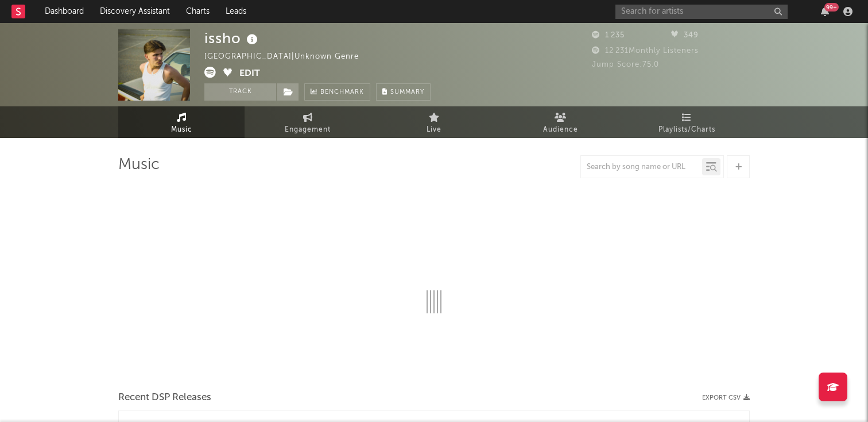
select select "1w"
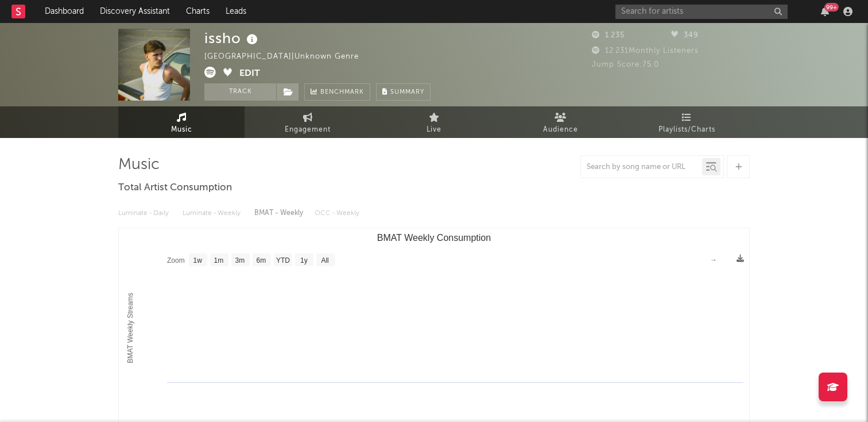
click at [265, 103] on div "issho [GEOGRAPHIC_DATA] | Unknown Genre Edit Track Benchmark Summary 1 235 349 …" at bounding box center [434, 64] width 868 height 83
click at [256, 98] on button "Track" at bounding box center [240, 91] width 72 height 17
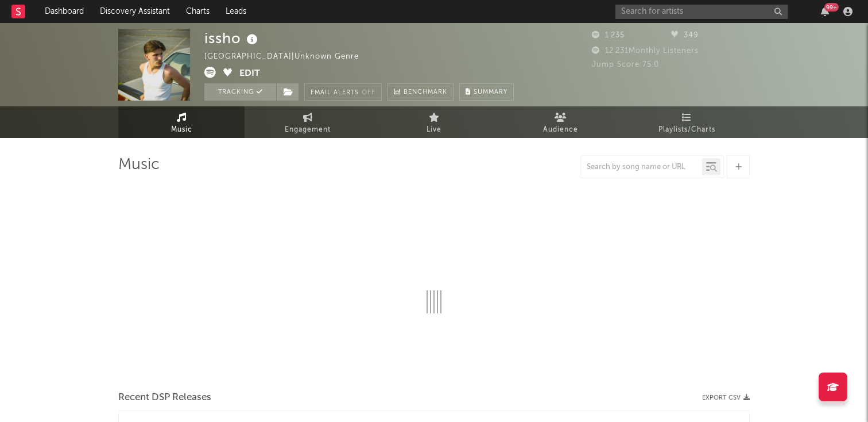
select select "1w"
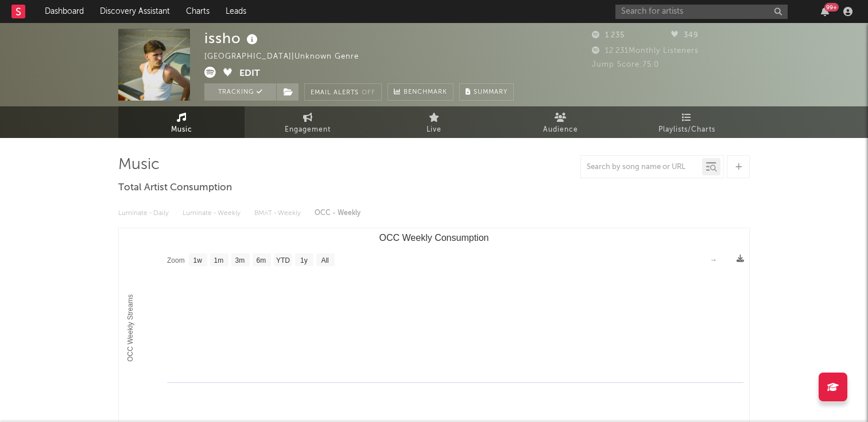
click at [631, 20] on div "99 +" at bounding box center [736, 11] width 241 height 23
click at [637, 11] on input "text" at bounding box center [702, 12] width 172 height 14
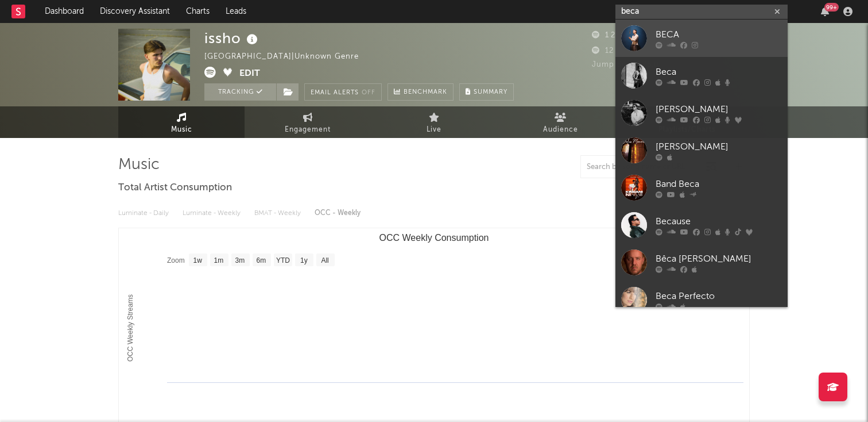
type input "beca"
click at [660, 32] on div "BECA" at bounding box center [719, 35] width 126 height 14
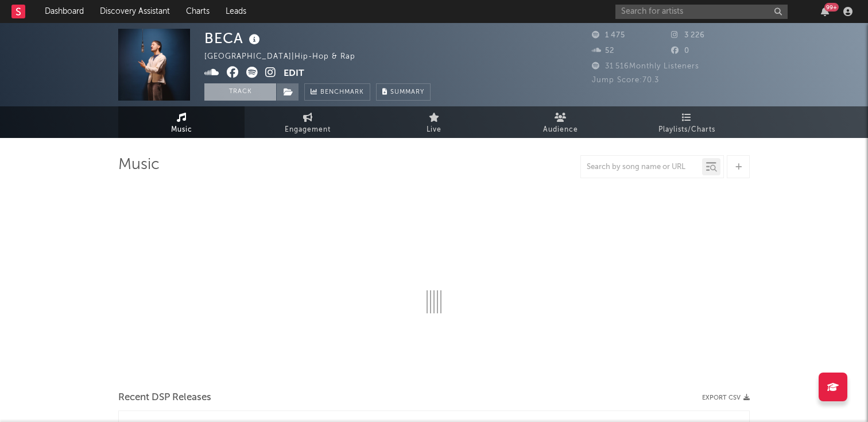
click at [241, 84] on button "Track" at bounding box center [240, 91] width 72 height 17
select select "1w"
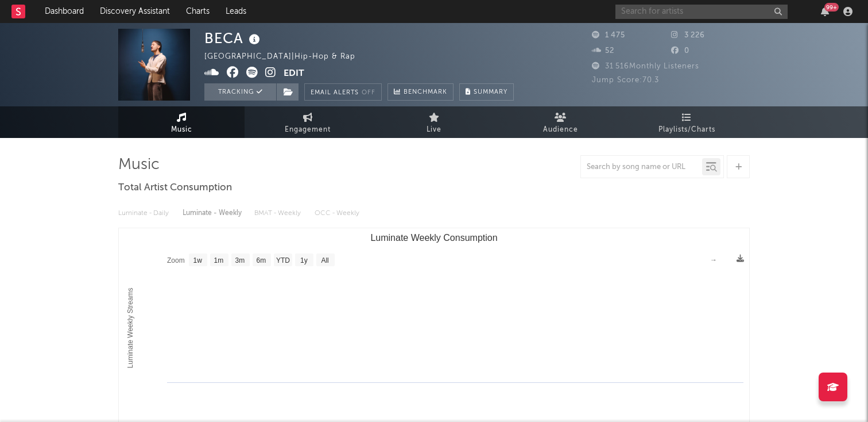
click at [639, 16] on input "text" at bounding box center [702, 12] width 172 height 14
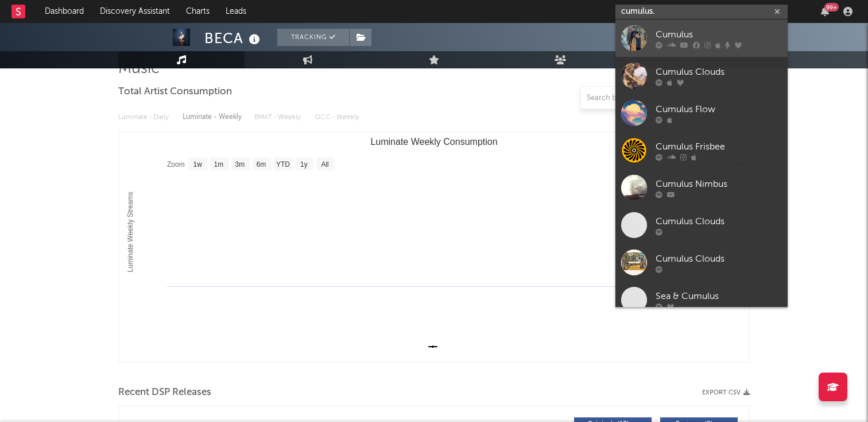
type input "cumulus."
click at [687, 35] on div "Cumulus" at bounding box center [719, 35] width 126 height 14
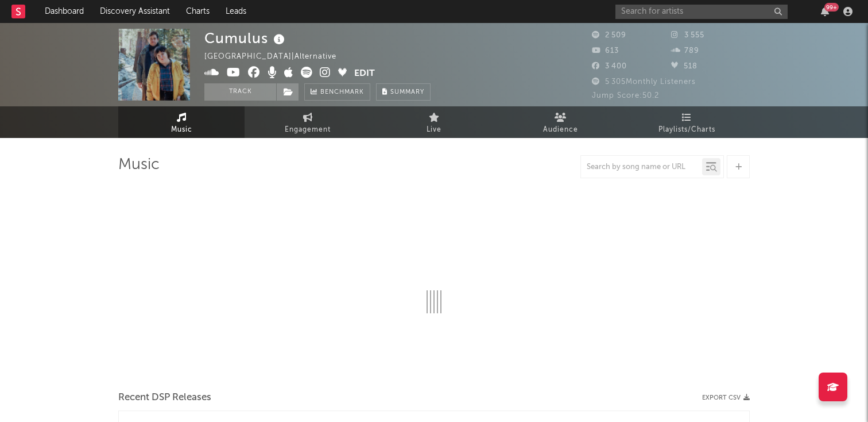
select select "1w"
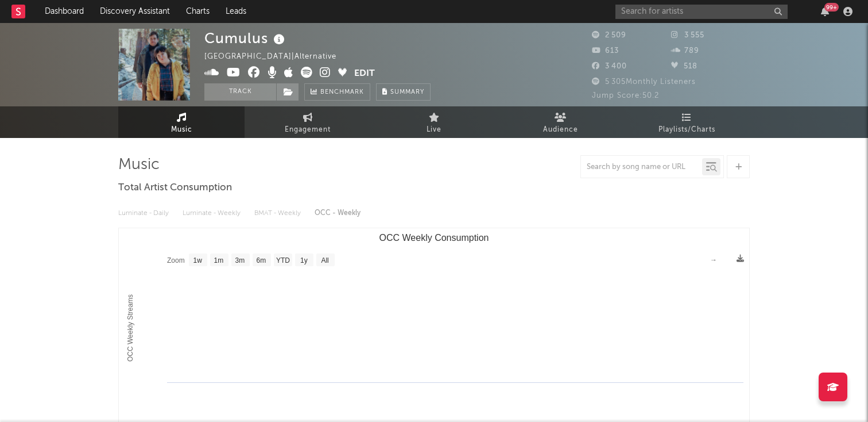
click at [649, 19] on div "99 +" at bounding box center [736, 11] width 241 height 23
click at [644, 14] on input "text" at bounding box center [702, 12] width 172 height 14
paste input "[URL][DOMAIN_NAME]"
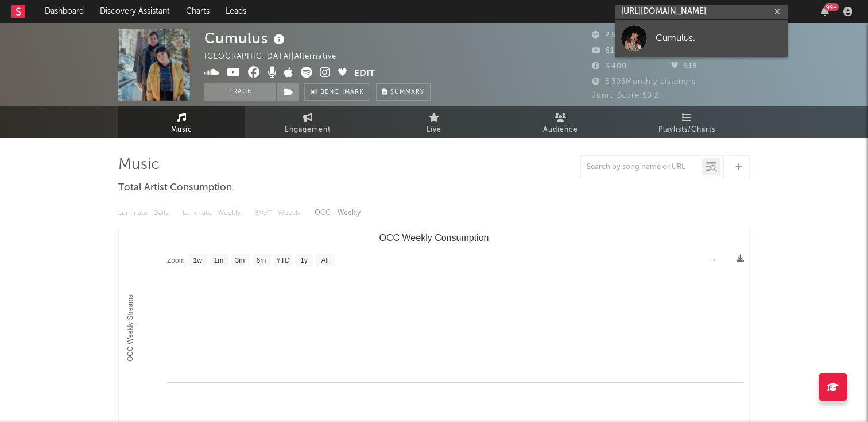
type input "[URL][DOMAIN_NAME]"
click at [647, 33] on link "Cumulus." at bounding box center [702, 38] width 172 height 37
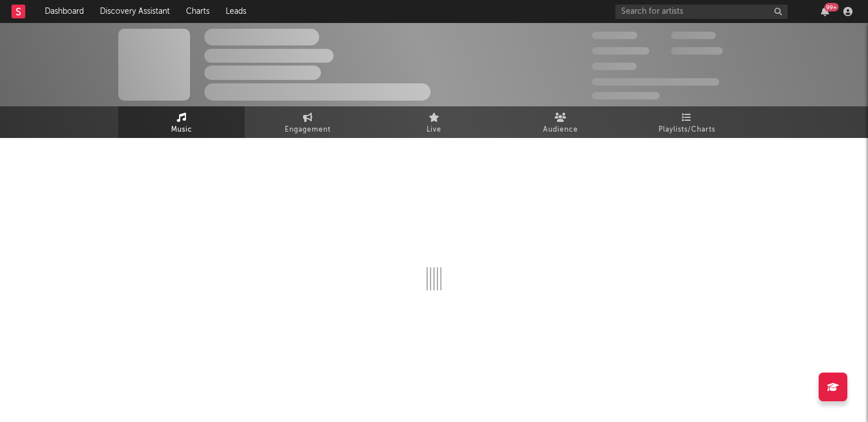
select select "1w"
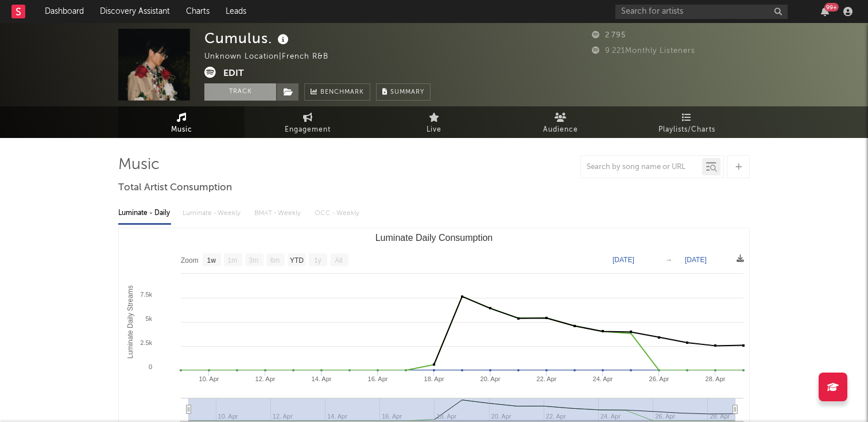
click at [241, 91] on button "Track" at bounding box center [240, 91] width 72 height 17
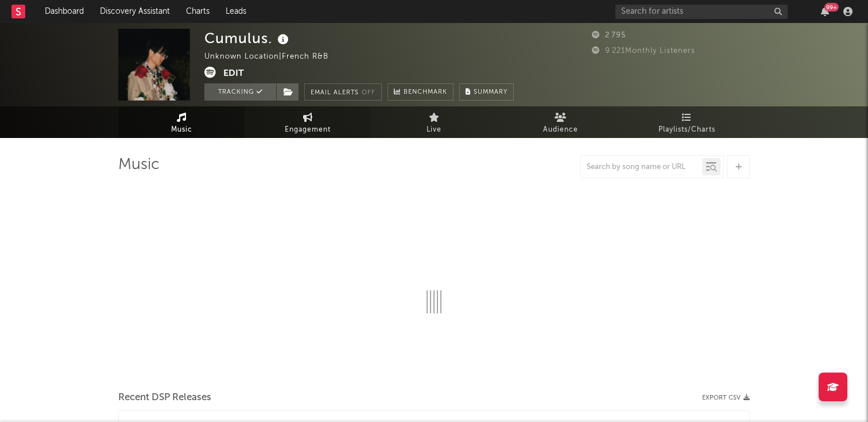
select select "1w"
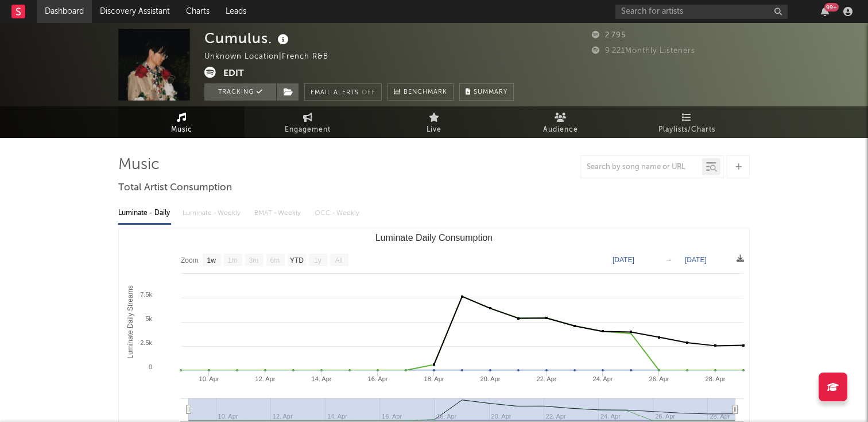
click at [87, 9] on link "Dashboard" at bounding box center [64, 11] width 55 height 23
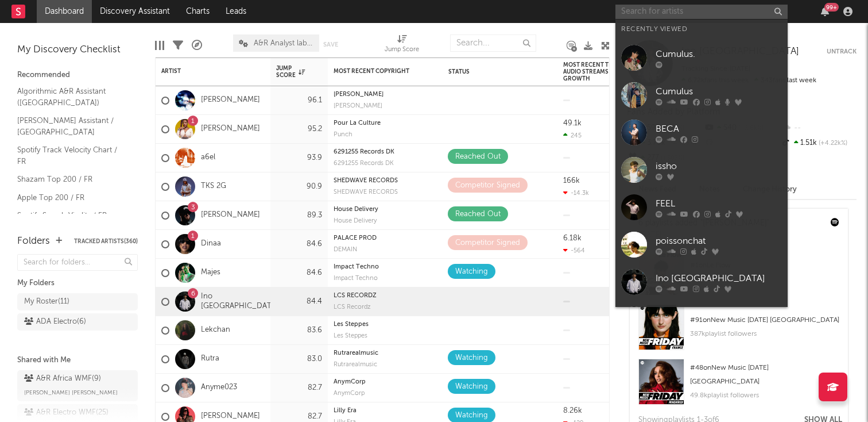
click at [640, 17] on input "text" at bounding box center [702, 12] width 172 height 14
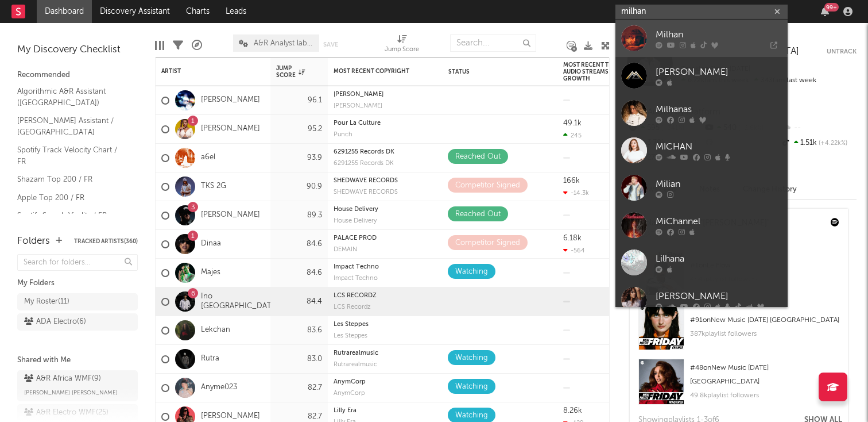
type input "milhan"
click at [649, 31] on link "Milhan" at bounding box center [702, 38] width 172 height 37
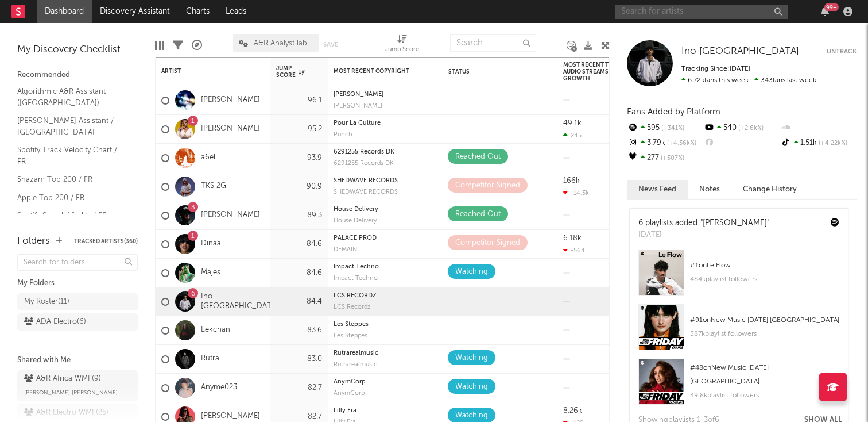
click at [689, 6] on input "text" at bounding box center [702, 12] width 172 height 14
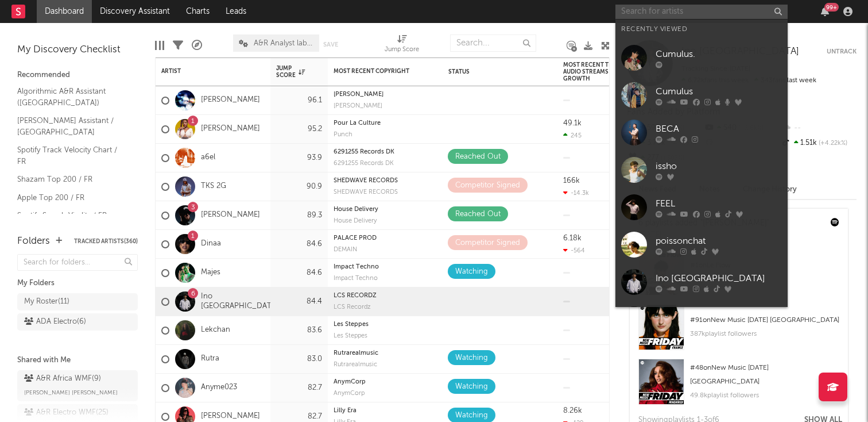
type input ":"
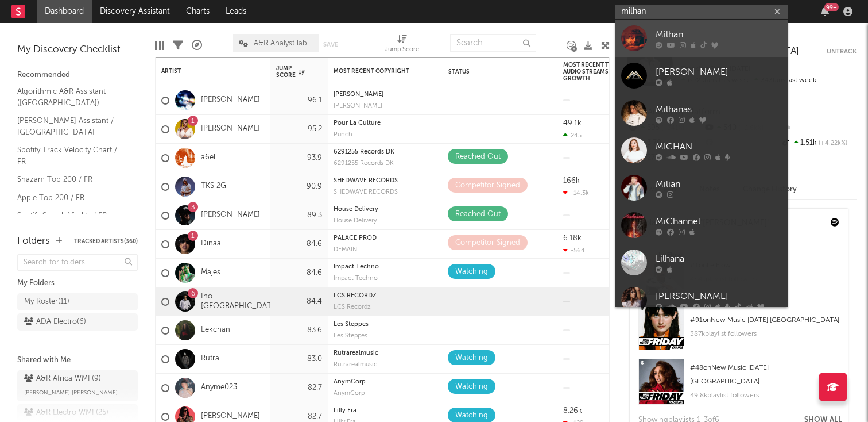
type input "milhan"
click at [626, 37] on div at bounding box center [634, 38] width 26 height 26
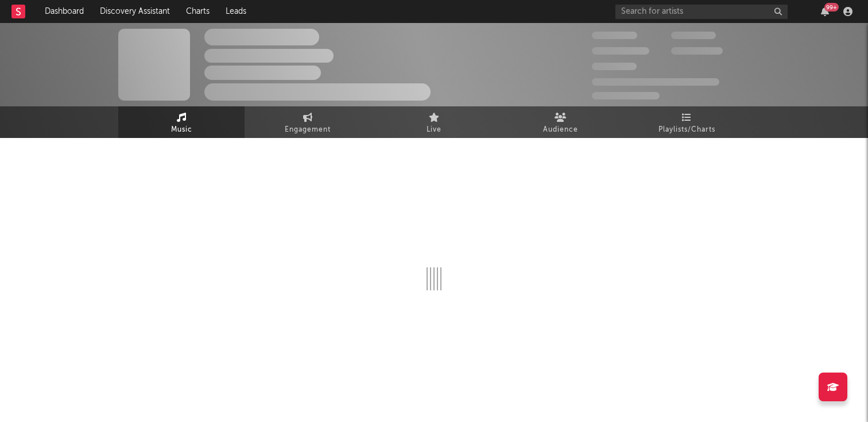
select select "6m"
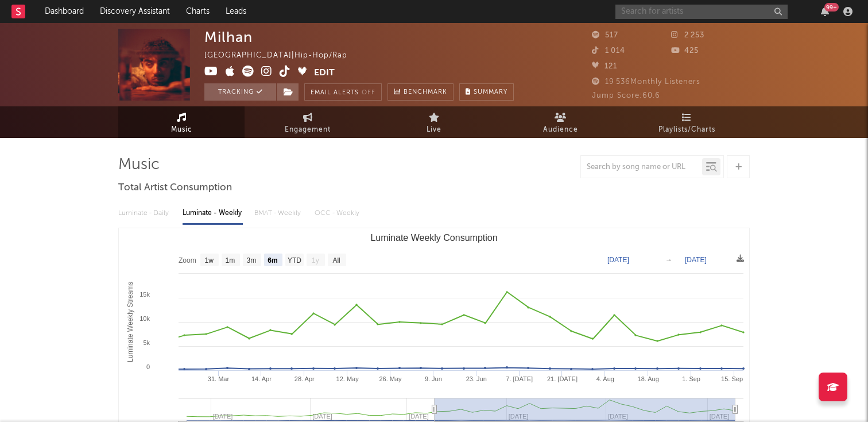
click at [651, 17] on input "text" at bounding box center [702, 12] width 172 height 14
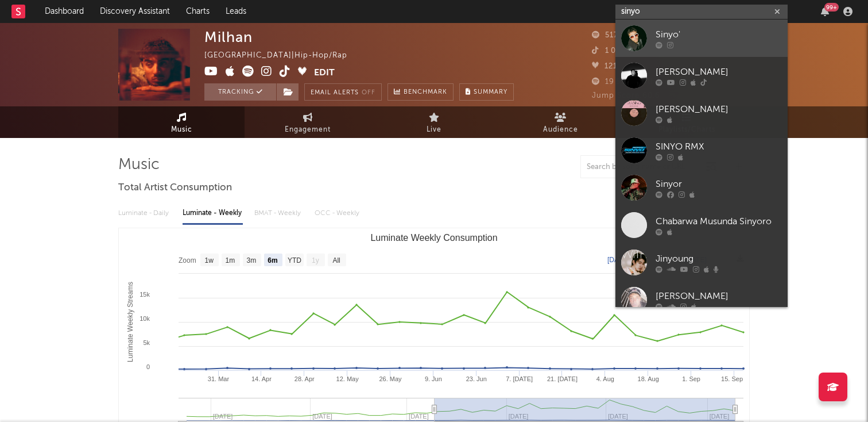
type input "sinyo"
click at [632, 30] on div at bounding box center [634, 38] width 26 height 26
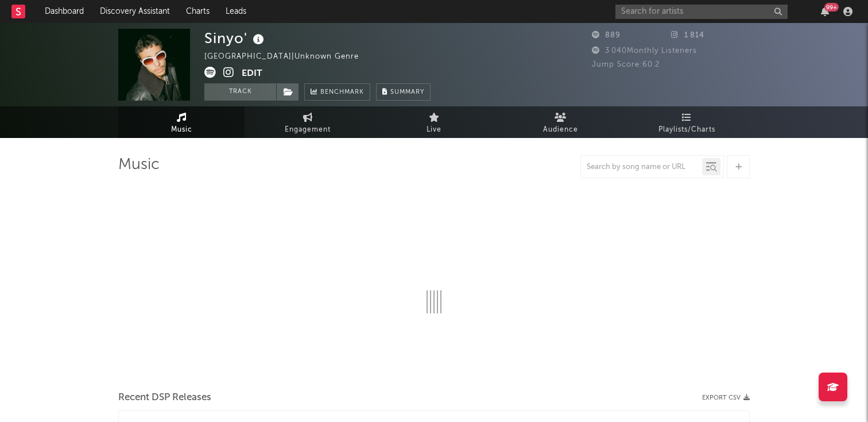
select select "1w"
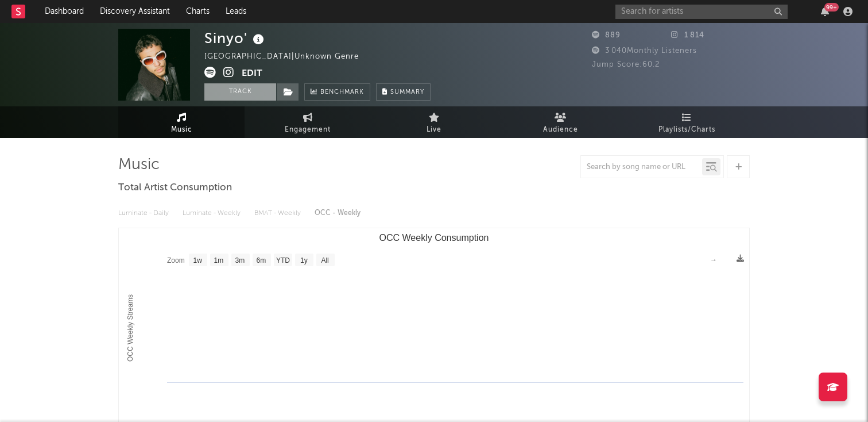
click at [249, 93] on button "Track" at bounding box center [240, 91] width 72 height 17
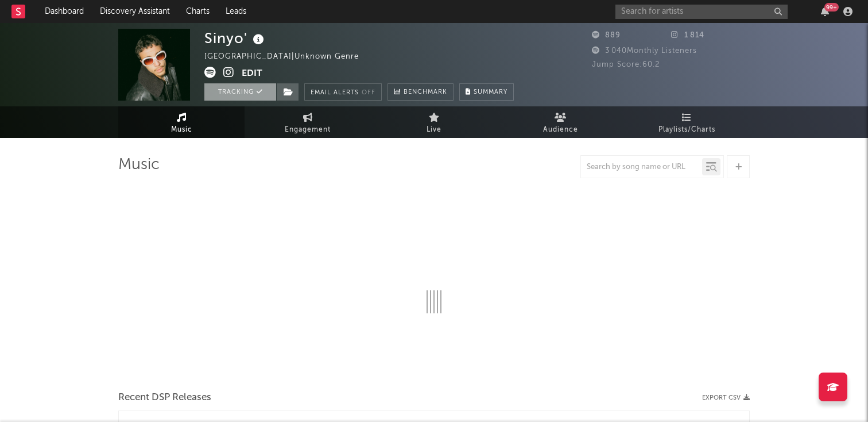
select select "1w"
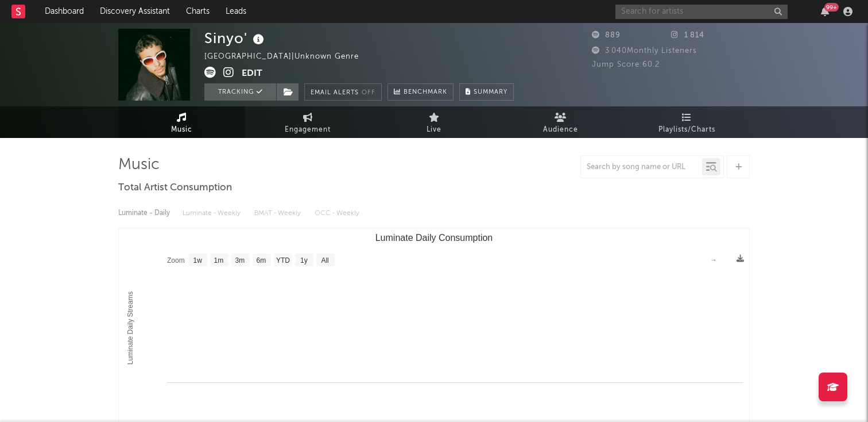
click at [628, 14] on input "text" at bounding box center [702, 12] width 172 height 14
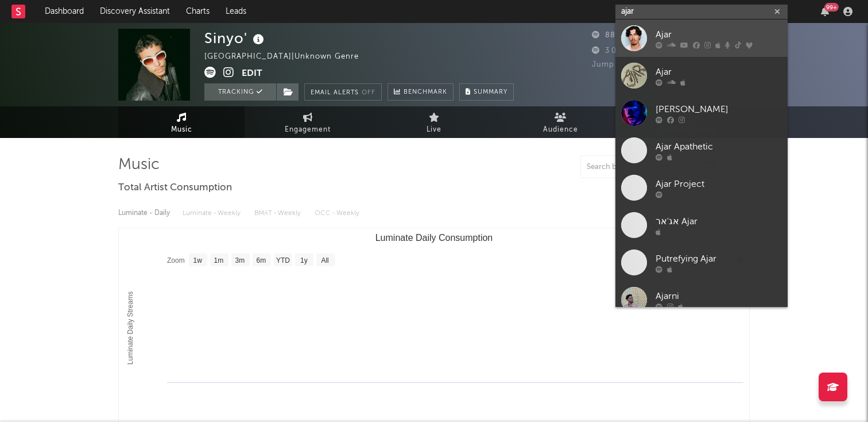
type input "ajar"
click at [633, 38] on div at bounding box center [634, 38] width 26 height 26
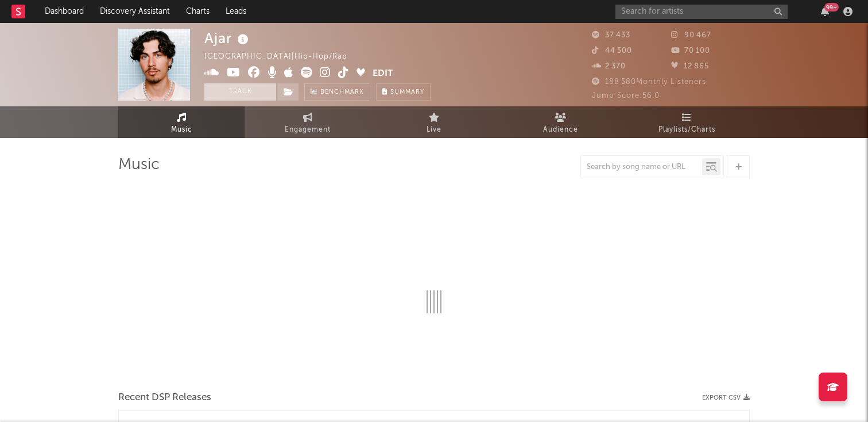
select select "6m"
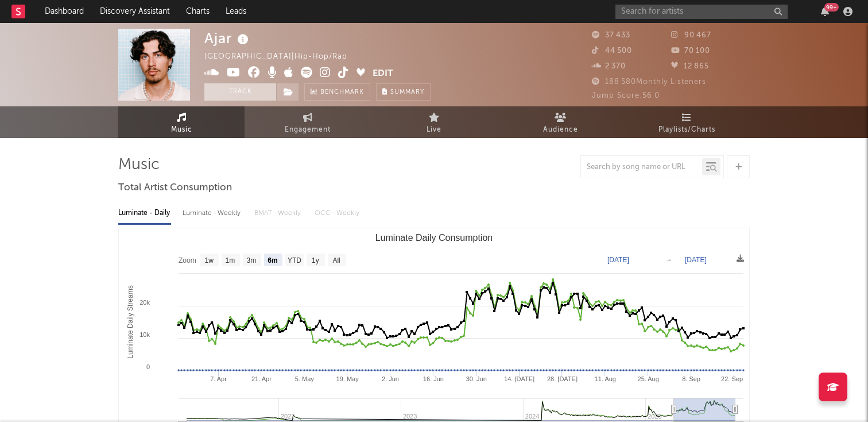
click at [226, 99] on button "Track" at bounding box center [240, 91] width 72 height 17
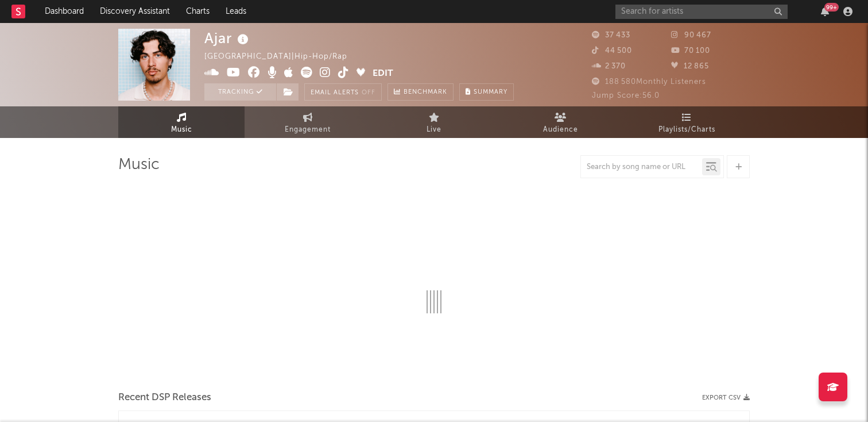
select select "6m"
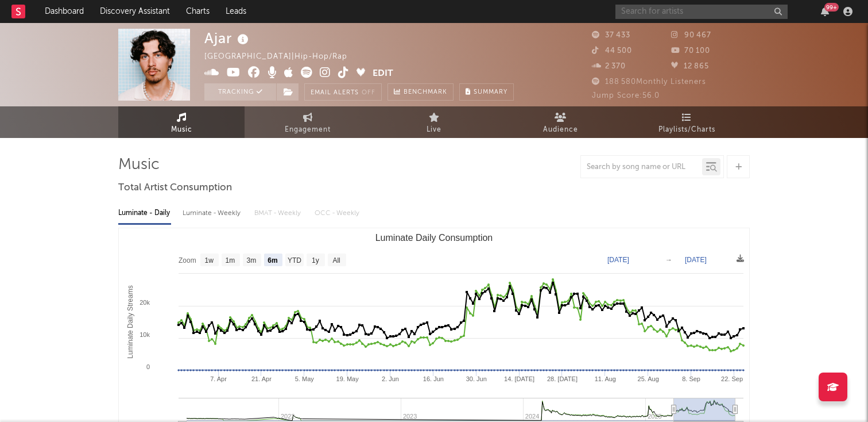
click at [654, 13] on input "text" at bounding box center [702, 12] width 172 height 14
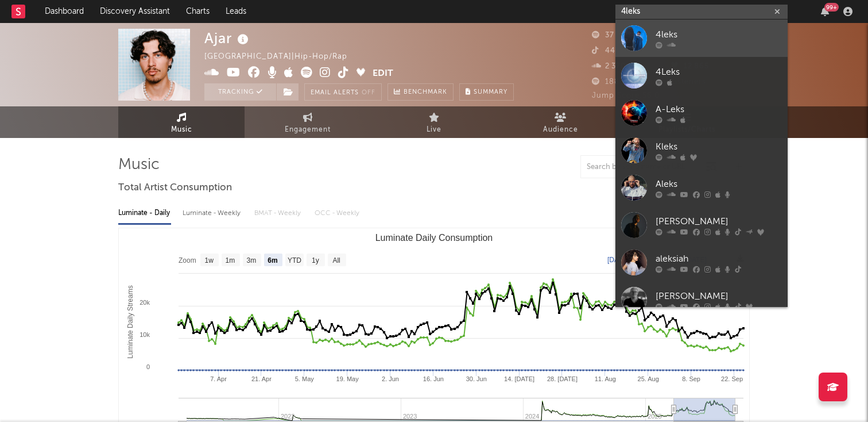
type input "4leks"
click at [651, 32] on link "4leks" at bounding box center [702, 38] width 172 height 37
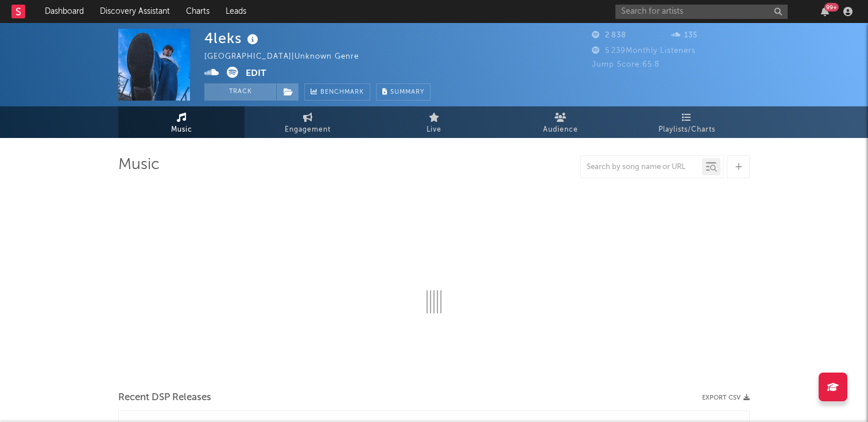
select select "6m"
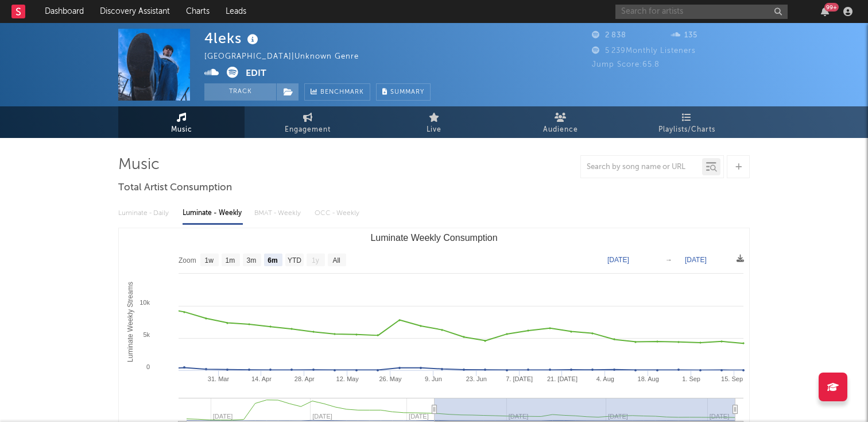
click at [704, 10] on input "text" at bounding box center [702, 12] width 172 height 14
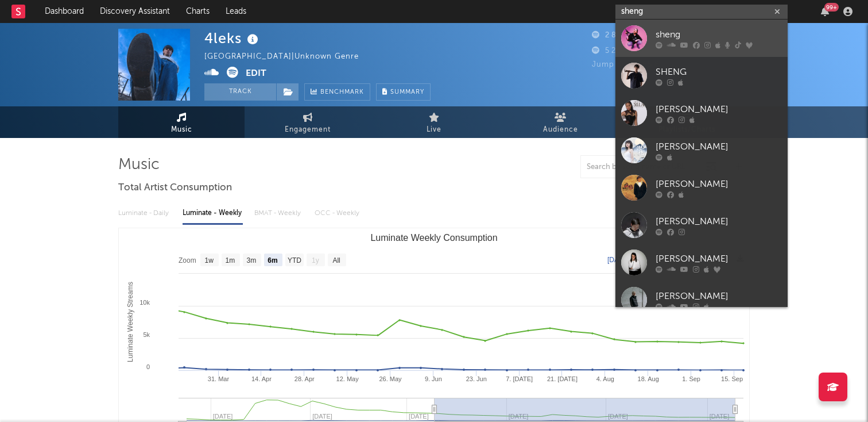
type input "sheng"
click at [694, 34] on div "sheng" at bounding box center [719, 35] width 126 height 14
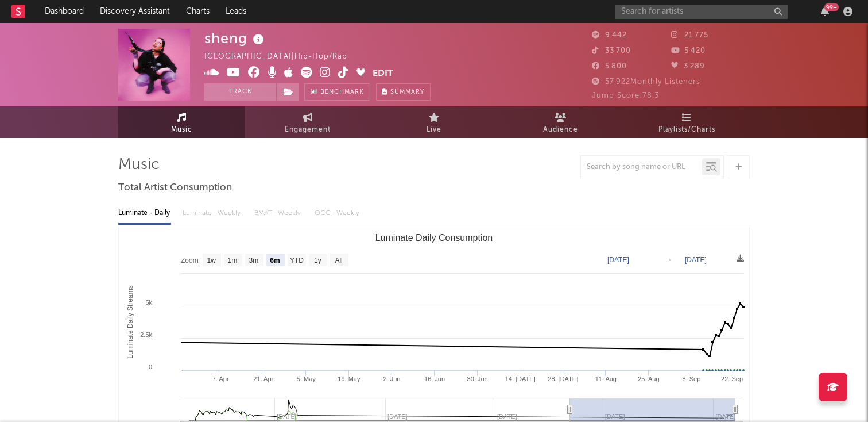
click at [233, 95] on button "Track" at bounding box center [240, 91] width 72 height 17
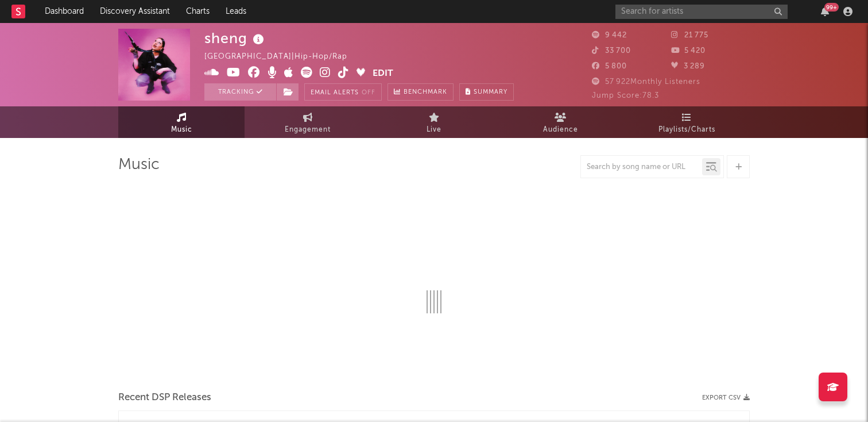
select select "6m"
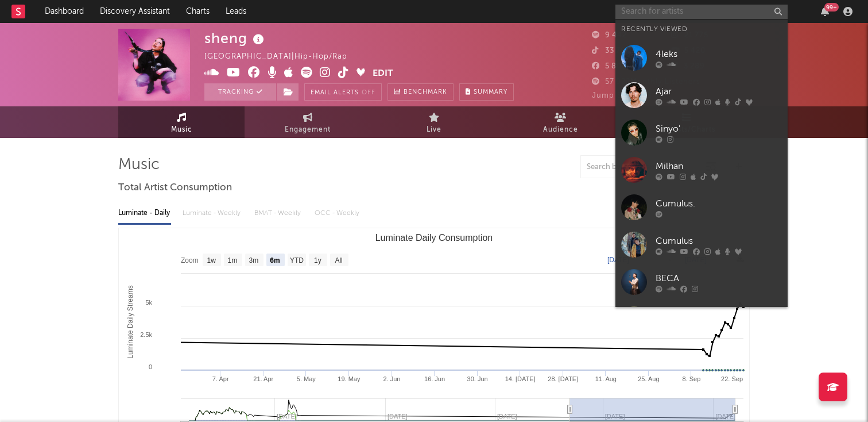
click at [642, 13] on input "text" at bounding box center [702, 12] width 172 height 14
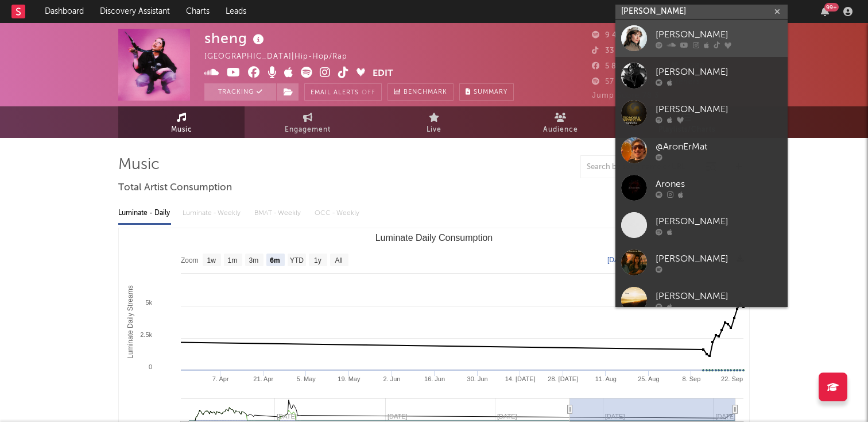
type input "arone"
click at [631, 36] on div at bounding box center [634, 38] width 26 height 26
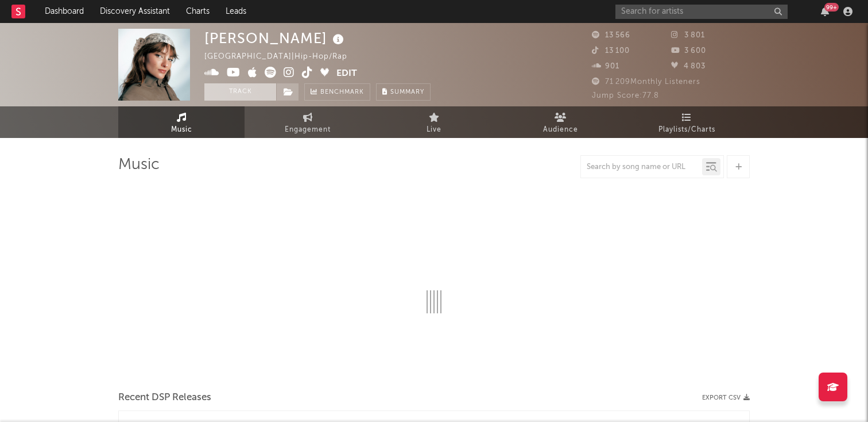
select select "6m"
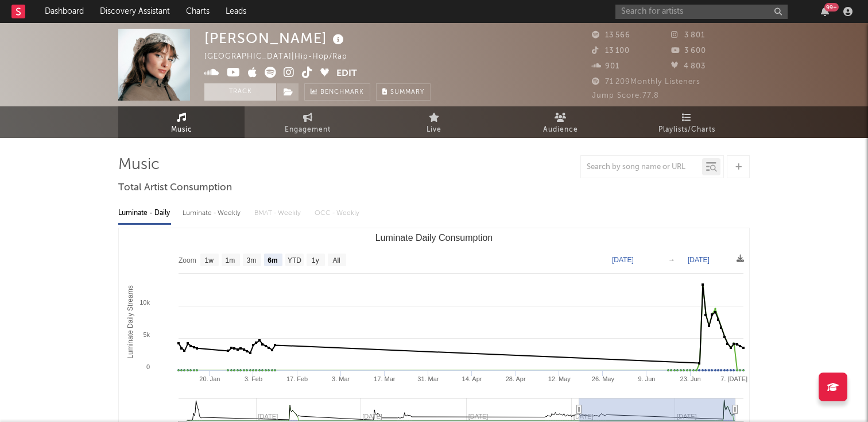
click at [215, 98] on button "Track" at bounding box center [240, 91] width 72 height 17
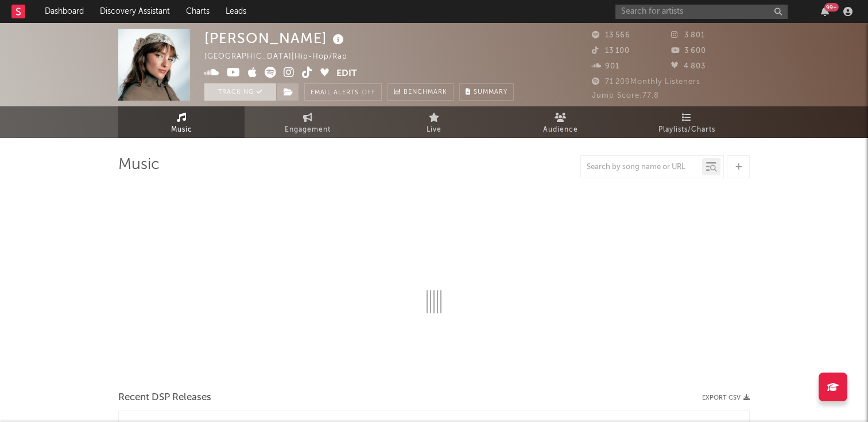
select select "6m"
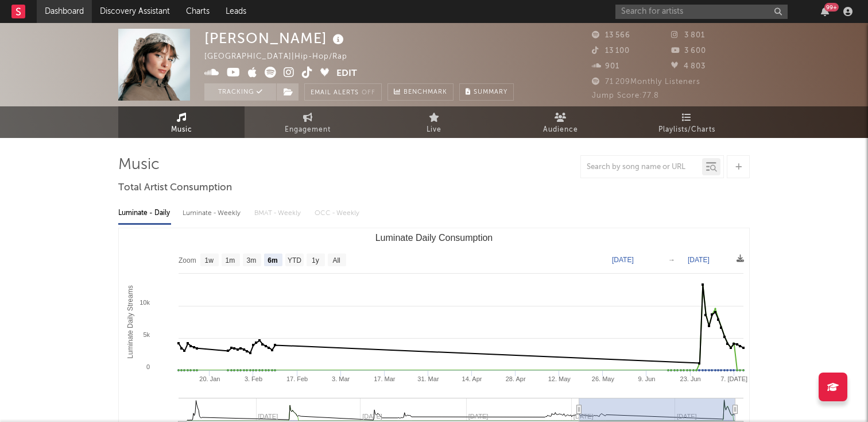
click at [75, 6] on link "Dashboard" at bounding box center [64, 11] width 55 height 23
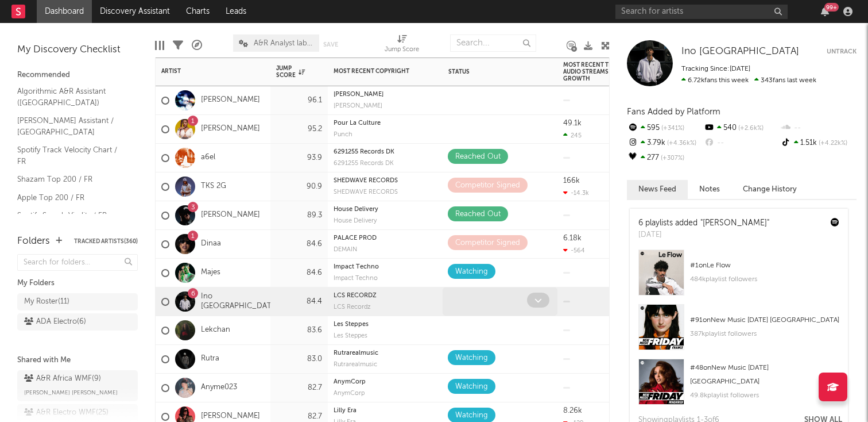
click at [536, 297] on icon at bounding box center [538, 299] width 7 height 7
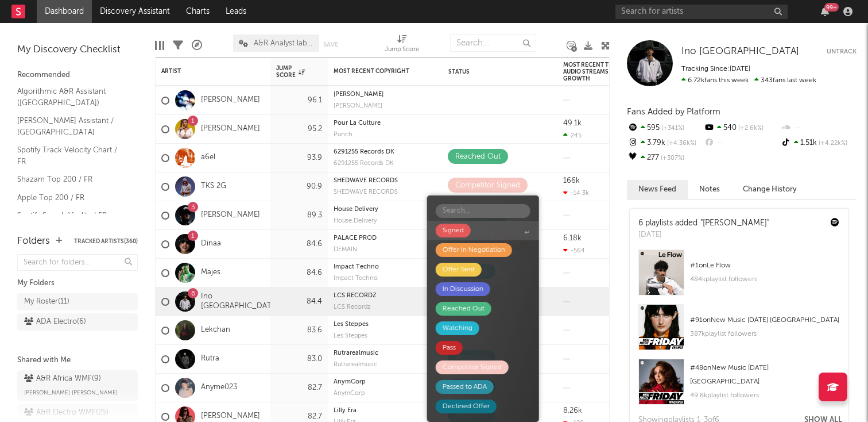
click at [476, 234] on span "Signed" at bounding box center [483, 231] width 112 height 20
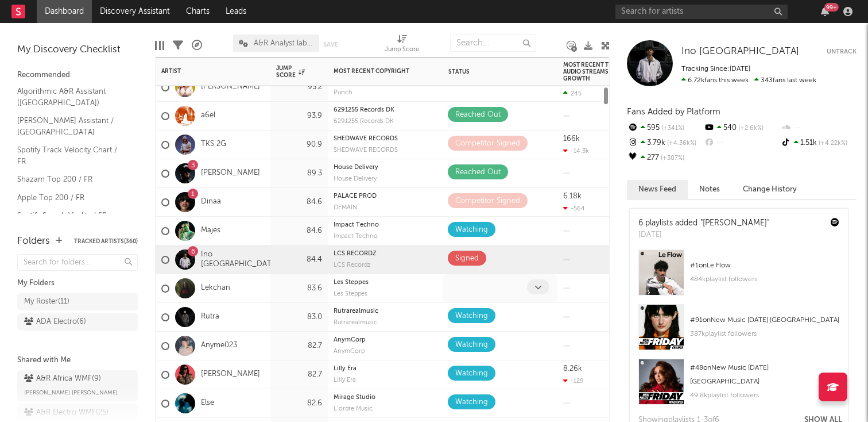
click at [538, 294] on div at bounding box center [539, 288] width 25 height 18
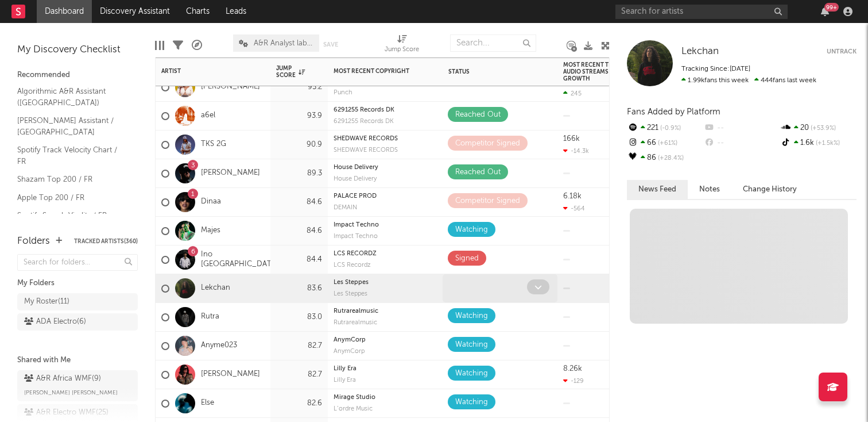
click at [534, 285] on span at bounding box center [538, 286] width 22 height 15
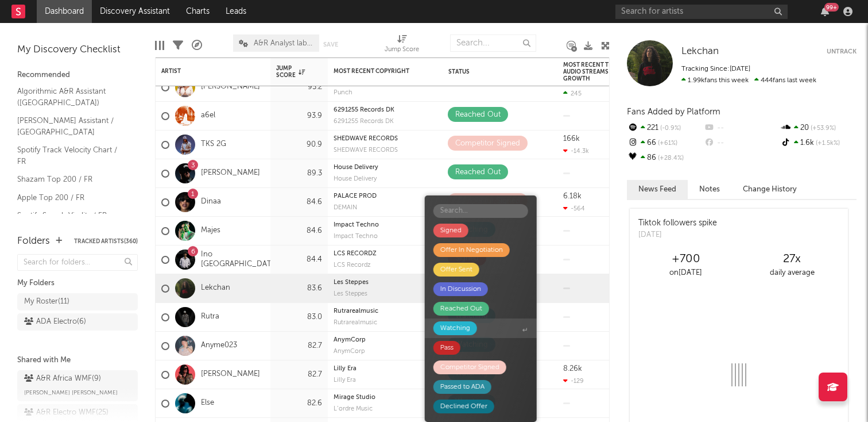
click at [482, 323] on span "Watching" at bounding box center [481, 328] width 112 height 20
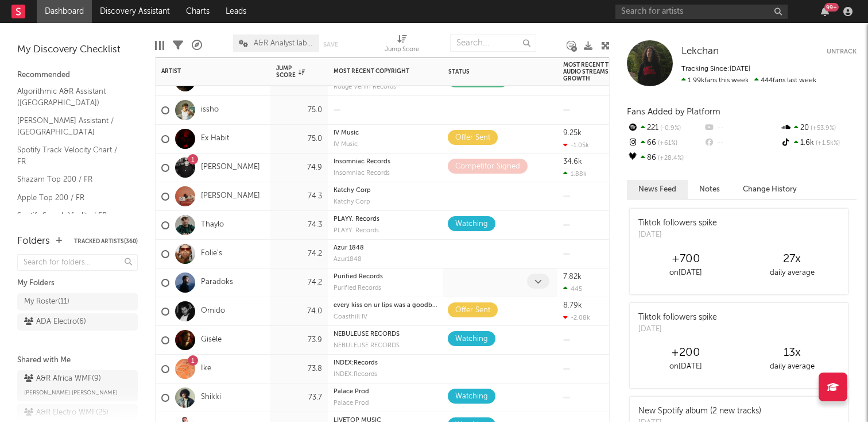
click at [538, 275] on span at bounding box center [538, 280] width 22 height 15
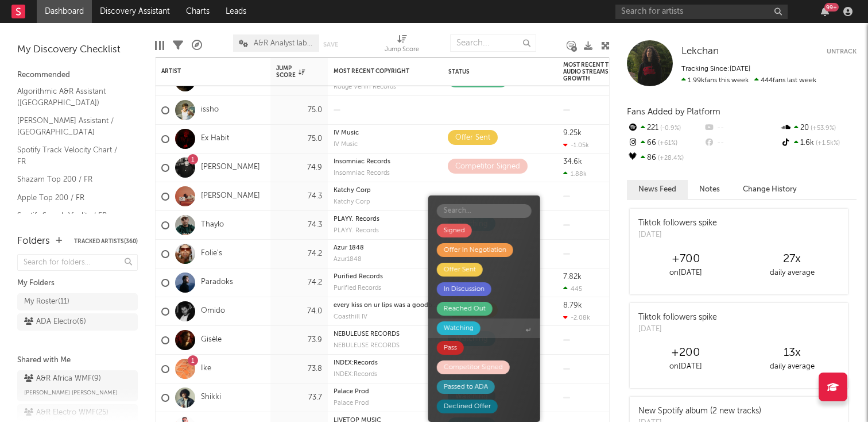
click at [474, 329] on div "Watching" at bounding box center [459, 328] width 44 height 14
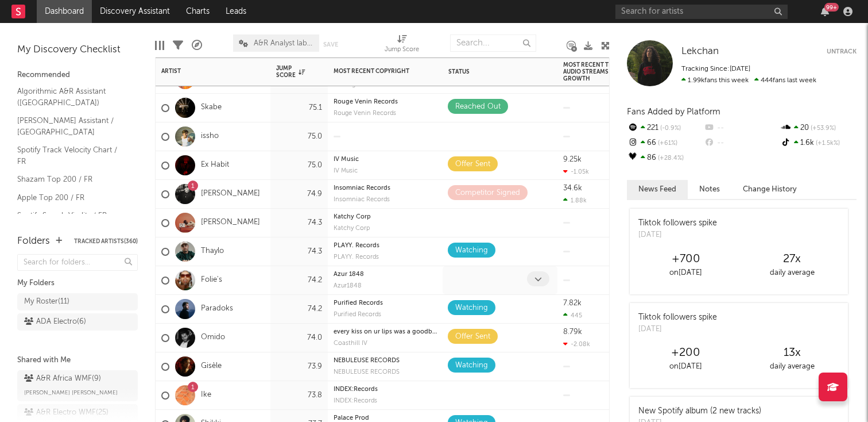
click at [536, 279] on icon at bounding box center [538, 278] width 7 height 7
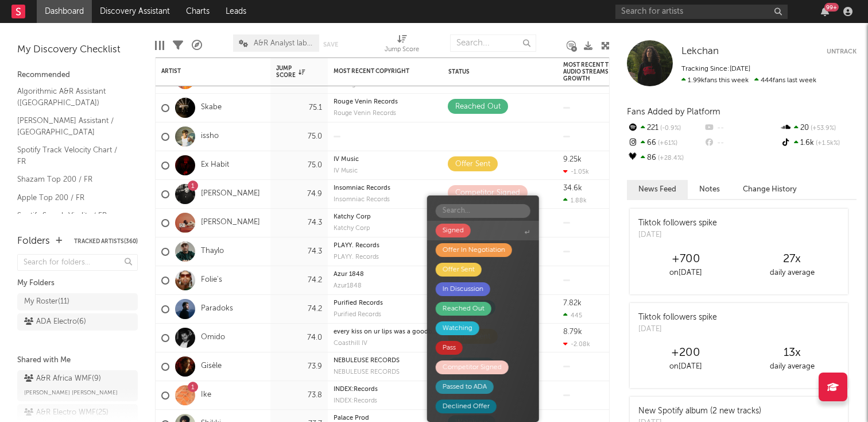
click at [468, 233] on div "Signed" at bounding box center [453, 230] width 35 height 14
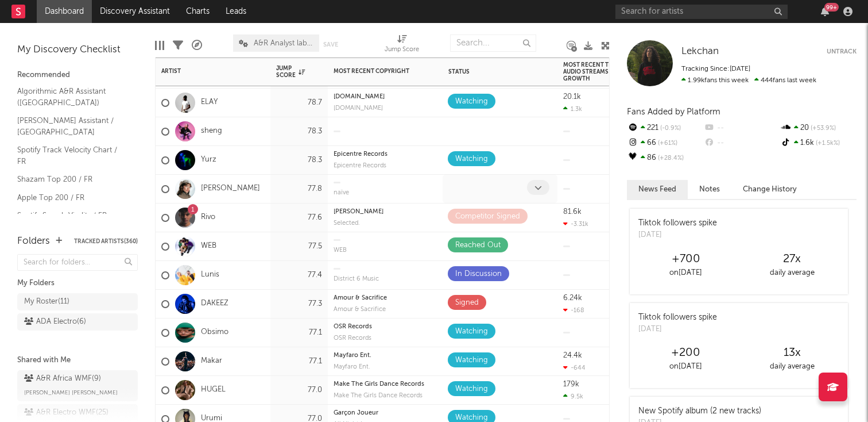
click at [540, 190] on icon at bounding box center [538, 187] width 7 height 7
click at [543, 182] on span at bounding box center [538, 187] width 22 height 15
click at [521, 175] on div at bounding box center [500, 189] width 115 height 28
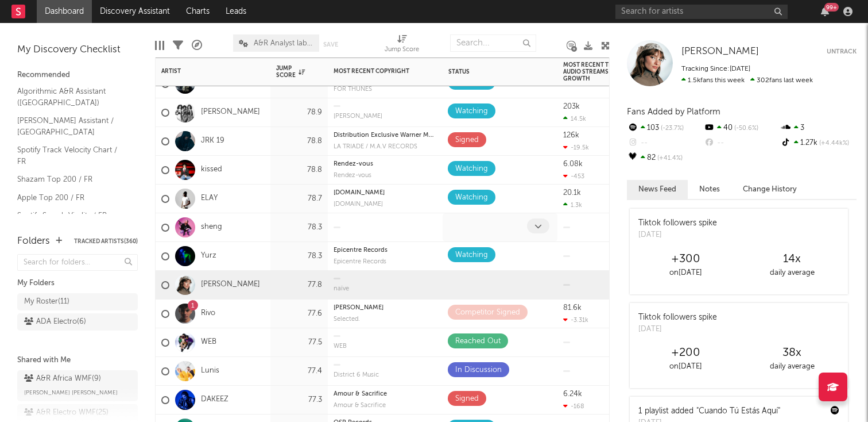
click at [541, 229] on icon at bounding box center [538, 225] width 7 height 7
click at [489, 129] on div "Signed" at bounding box center [500, 141] width 115 height 28
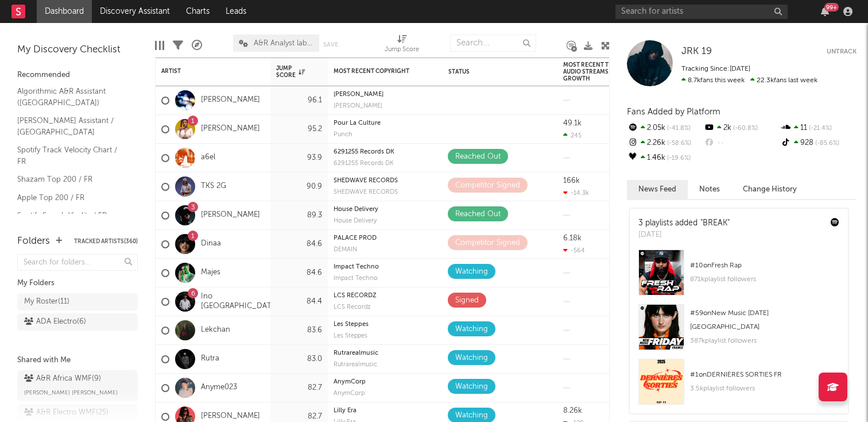
click at [816, 12] on div "99 +" at bounding box center [736, 11] width 241 height 23
click at [825, 14] on icon "button" at bounding box center [825, 11] width 8 height 9
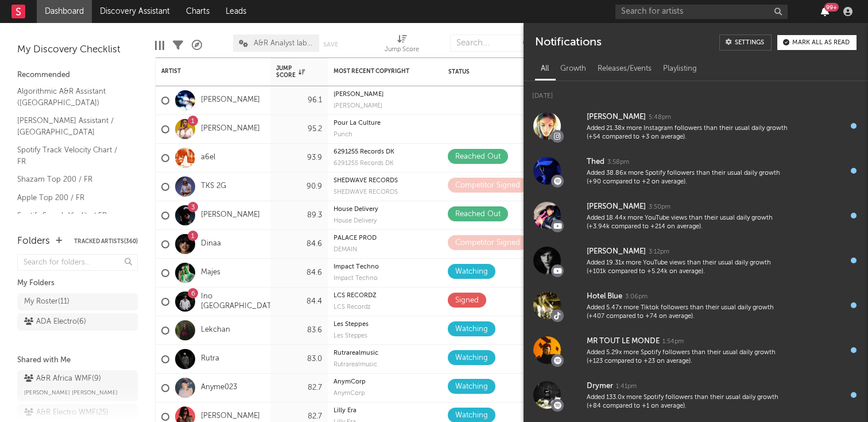
click at [825, 14] on icon "button" at bounding box center [825, 11] width 8 height 9
